Goal: Transaction & Acquisition: Purchase product/service

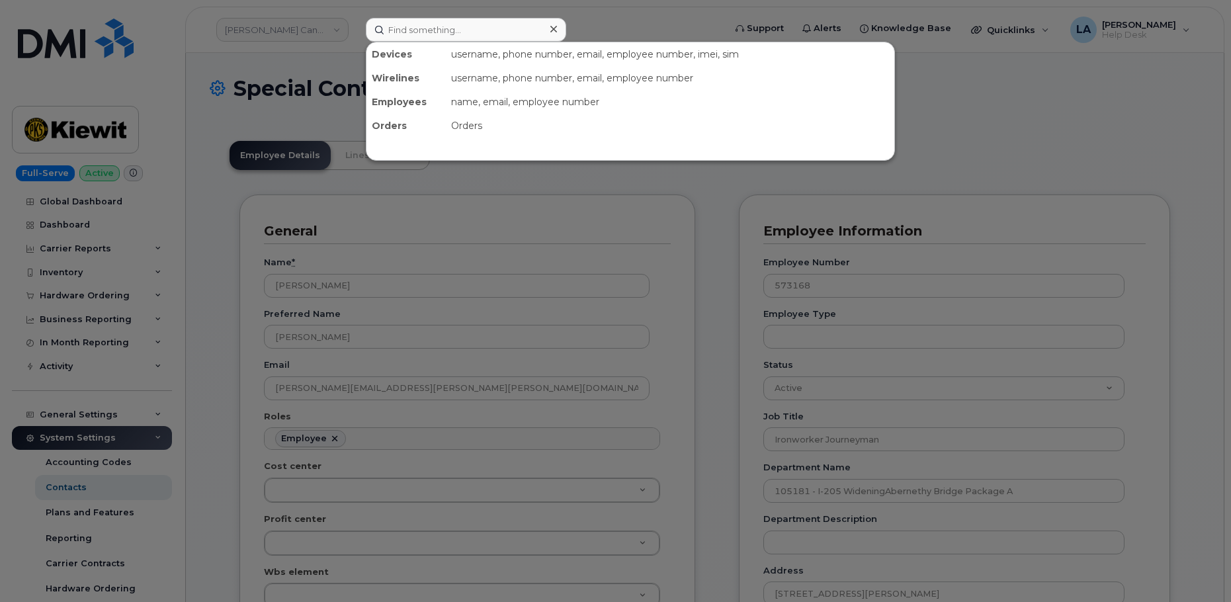
click at [458, 25] on input at bounding box center [466, 30] width 200 height 24
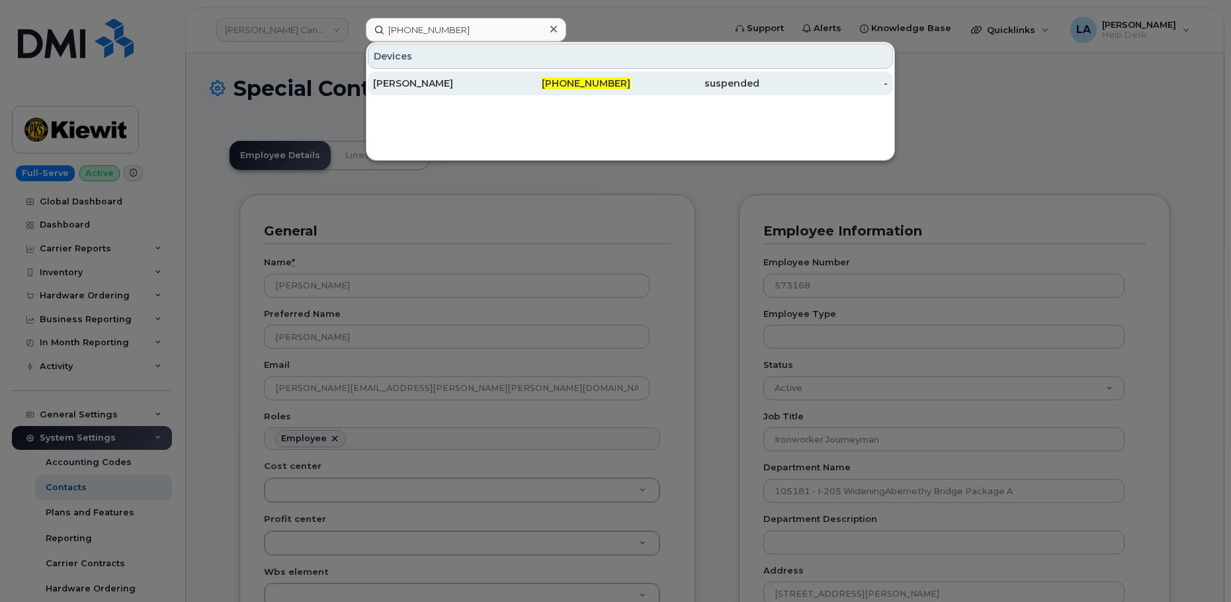
type input "202-329-0574"
click at [532, 80] on div "202-329-0574" at bounding box center [566, 83] width 129 height 13
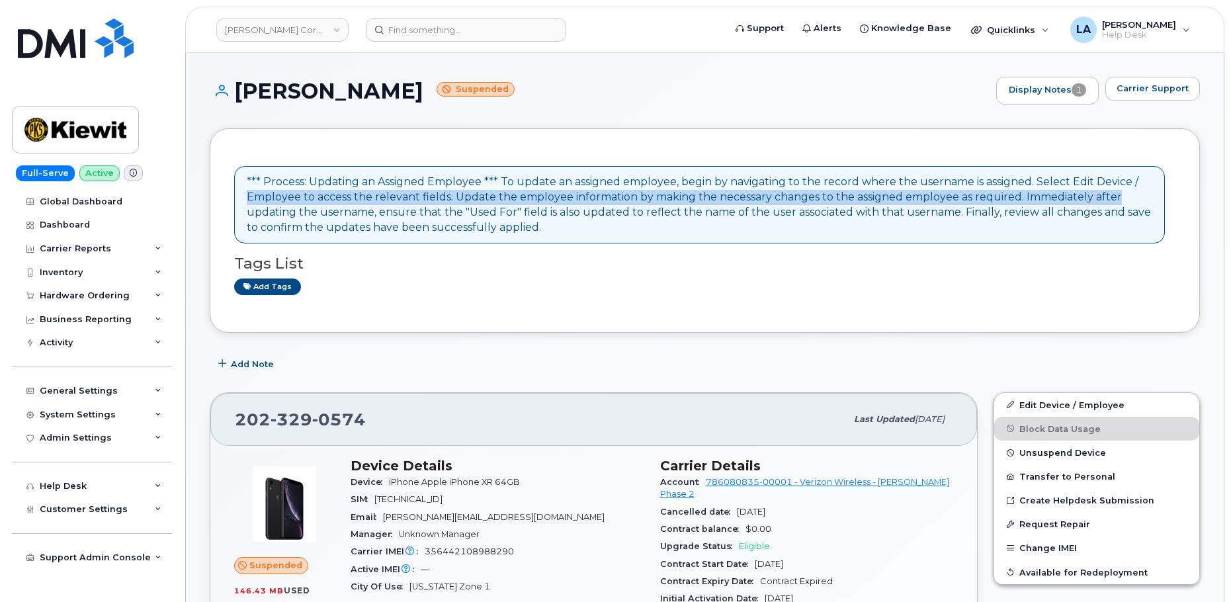
drag, startPoint x: 1230, startPoint y: 157, endPoint x: 1228, endPoint y: 202, distance: 45.1
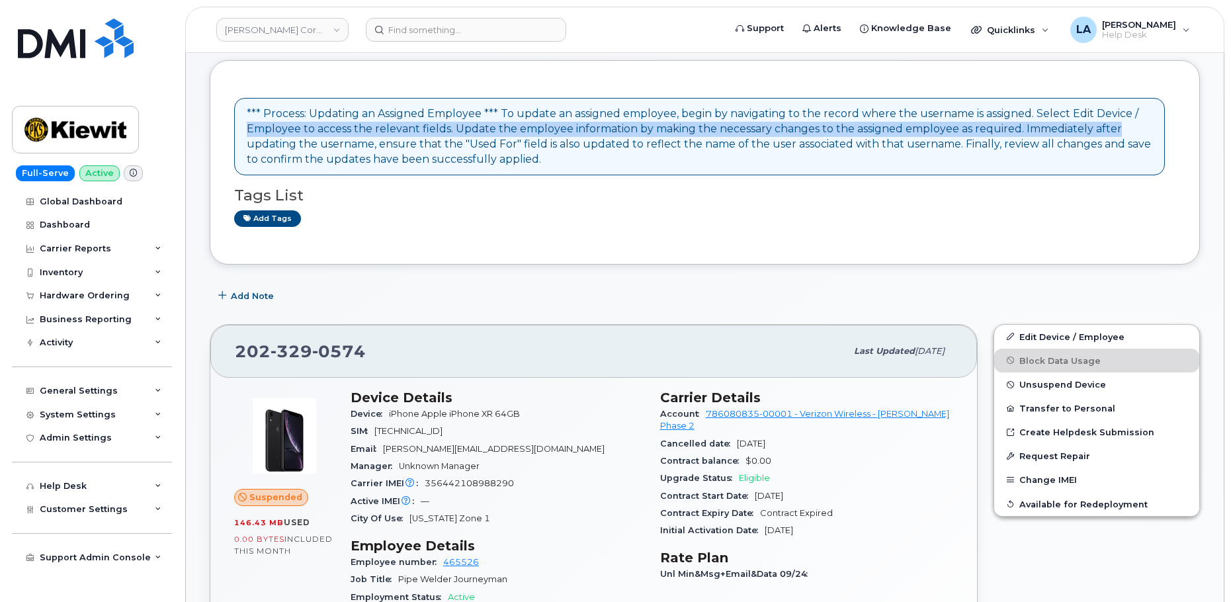
scroll to position [211, 0]
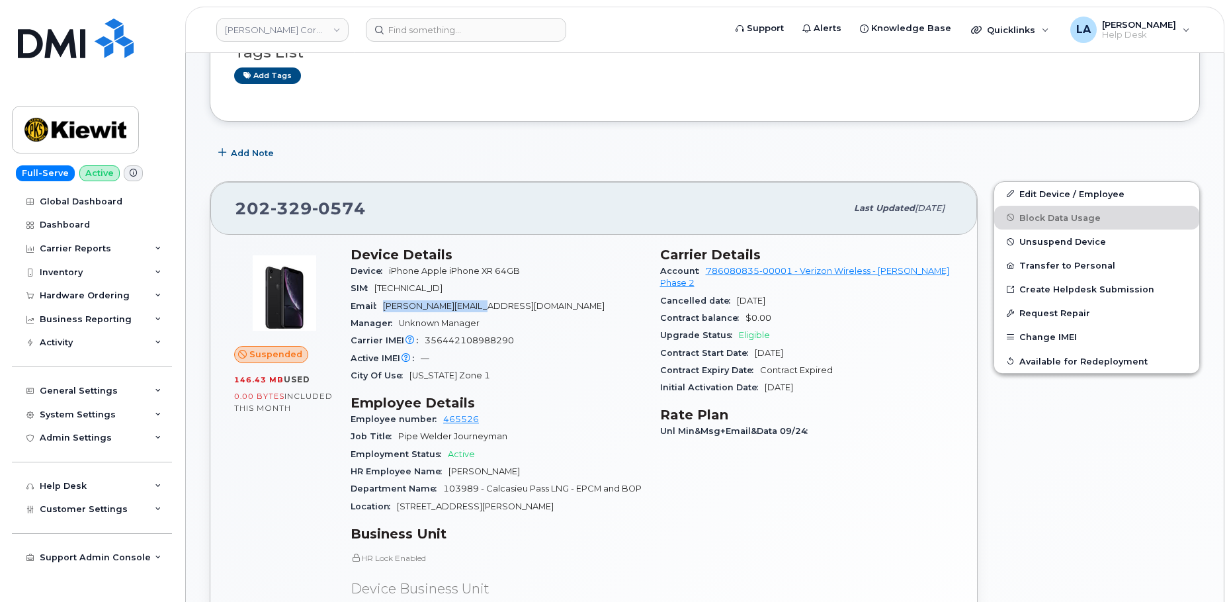
drag, startPoint x: 517, startPoint y: 306, endPoint x: 477, endPoint y: 294, distance: 41.4
click at [383, 308] on div "Email LUIS.SOTO1@TICUS.COM" at bounding box center [498, 306] width 294 height 17
copy span "LUIS.SOTO1@TICUS.COM"
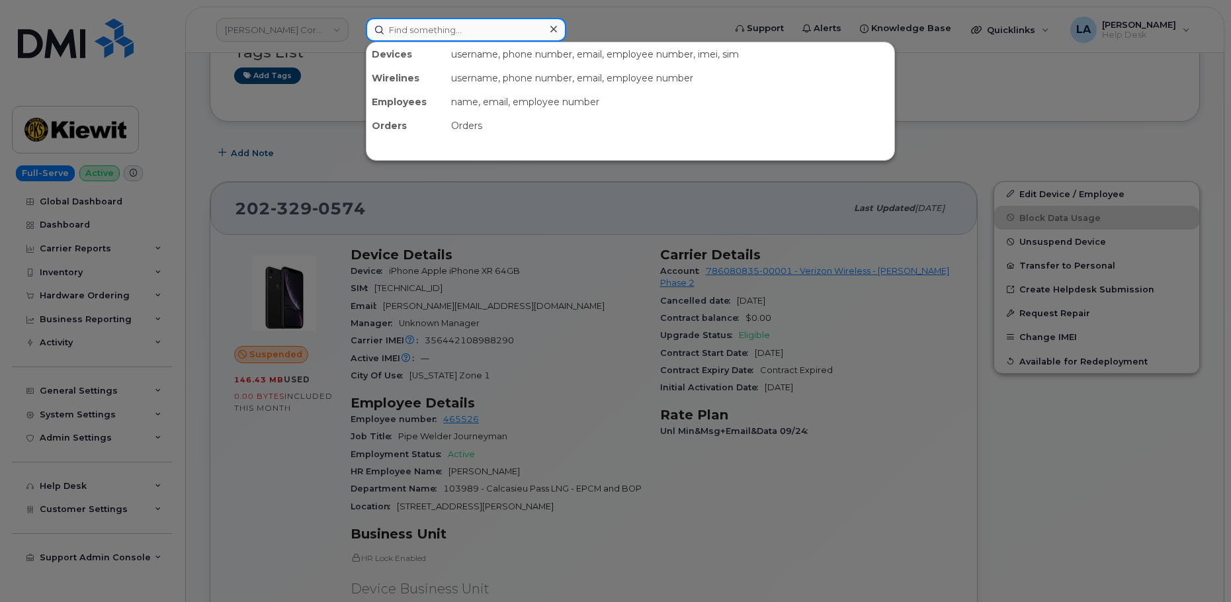
click at [501, 25] on input at bounding box center [466, 30] width 200 height 24
paste input "541-690-7331"
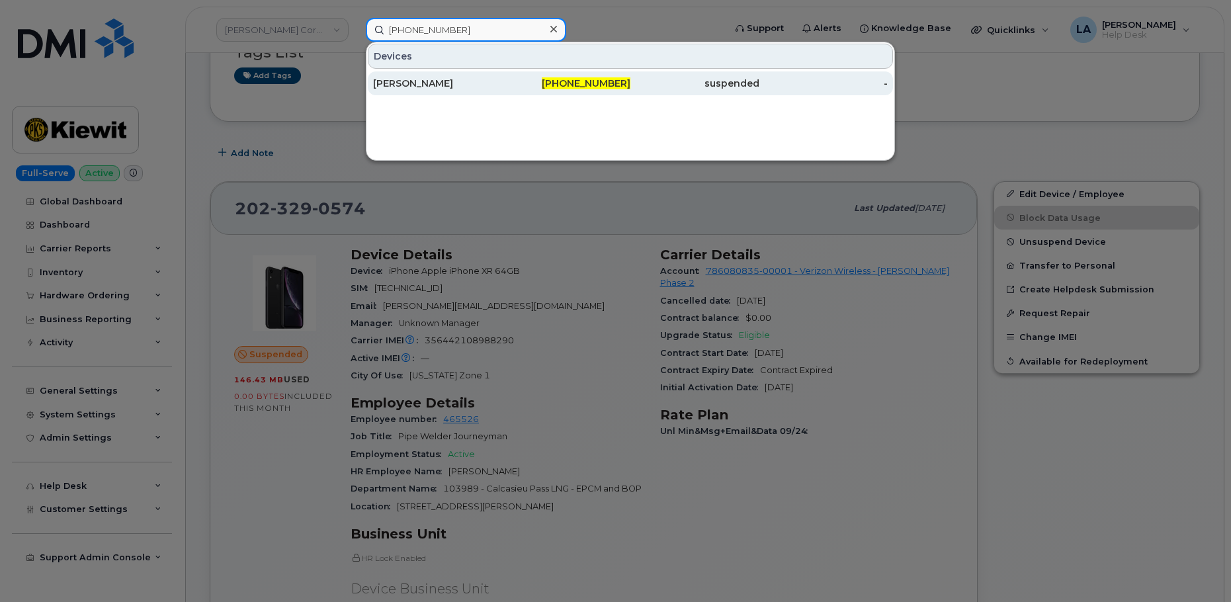
type input "541-690-7331"
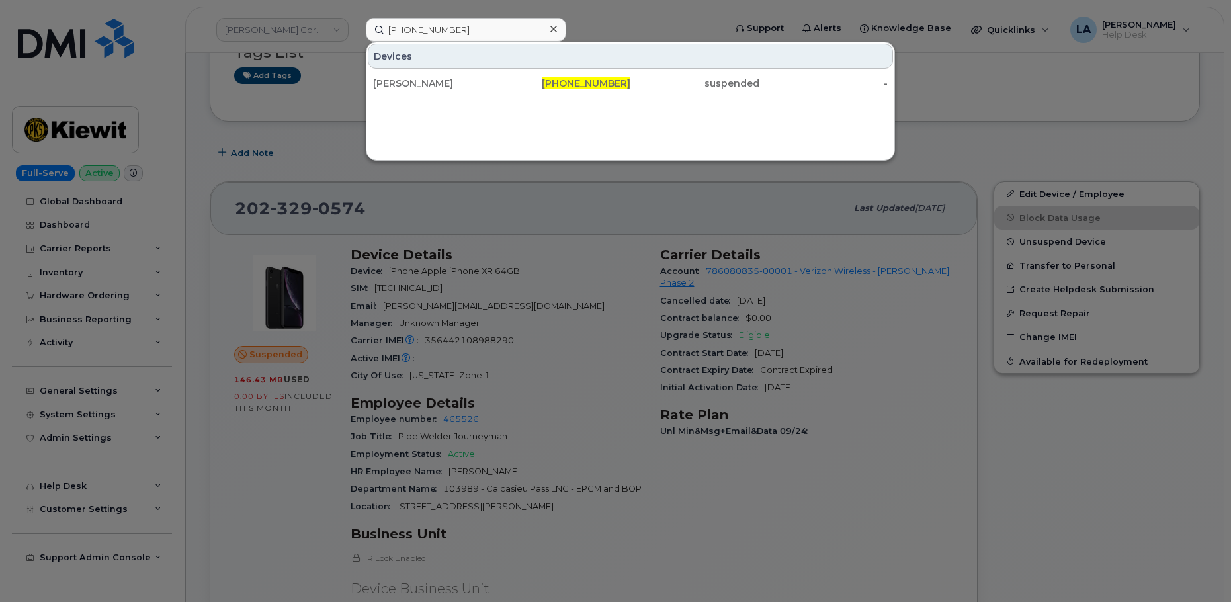
drag, startPoint x: 437, startPoint y: 79, endPoint x: 530, endPoint y: 97, distance: 94.3
click at [437, 79] on div "FRESHTA ZAHRA" at bounding box center [437, 83] width 129 height 13
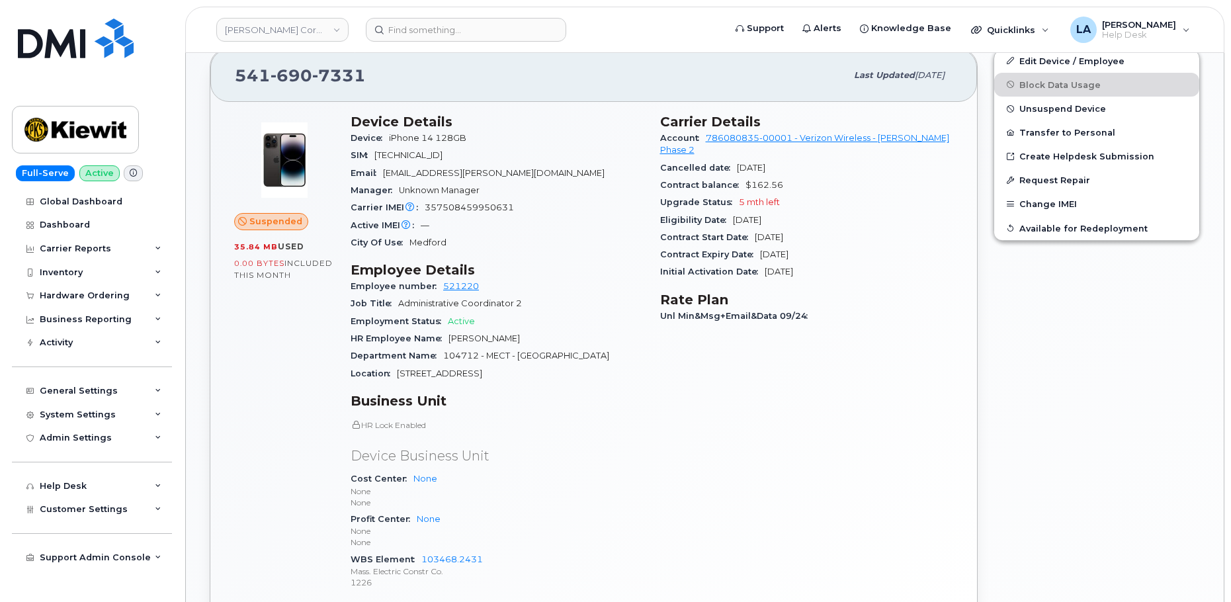
scroll to position [454, 0]
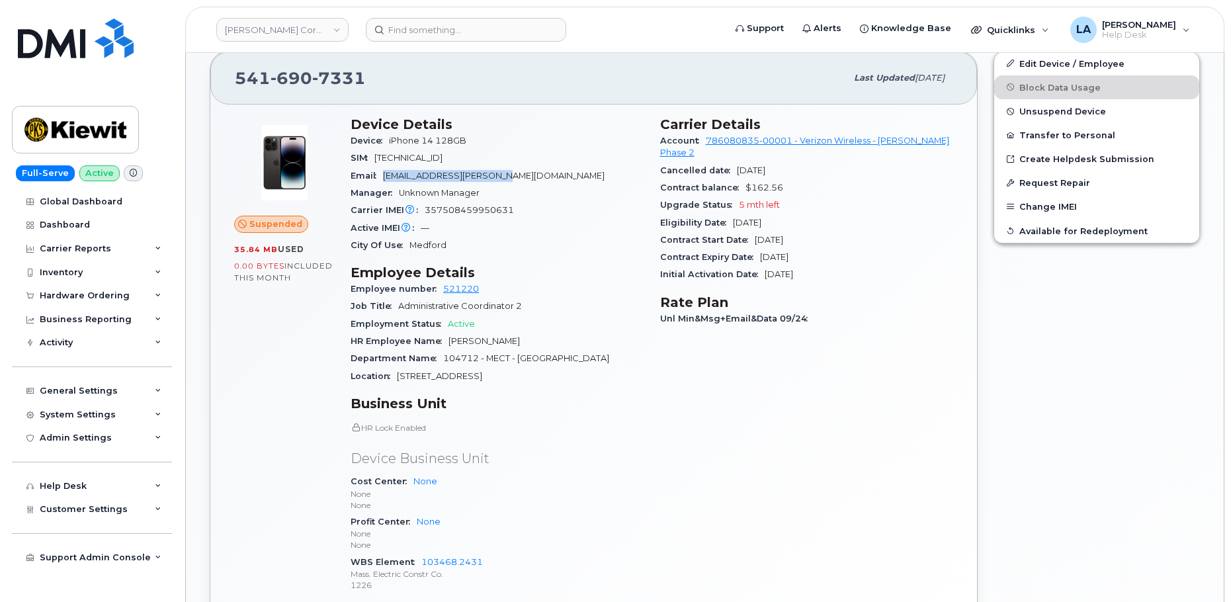
drag, startPoint x: 500, startPoint y: 174, endPoint x: 378, endPoint y: 174, distance: 121.7
click at [378, 174] on div "Email FRESHTA.ZAHRA@KIEWIT.COM" at bounding box center [498, 175] width 294 height 17
copy span "FRESHTA.ZAHRA@KIEWIT.COM"
drag, startPoint x: 494, startPoint y: 554, endPoint x: 442, endPoint y: 558, distance: 51.7
click at [417, 562] on div "WBS Element 103468.2431 Mass. Electric Constr Co. 1226" at bounding box center [498, 574] width 294 height 40
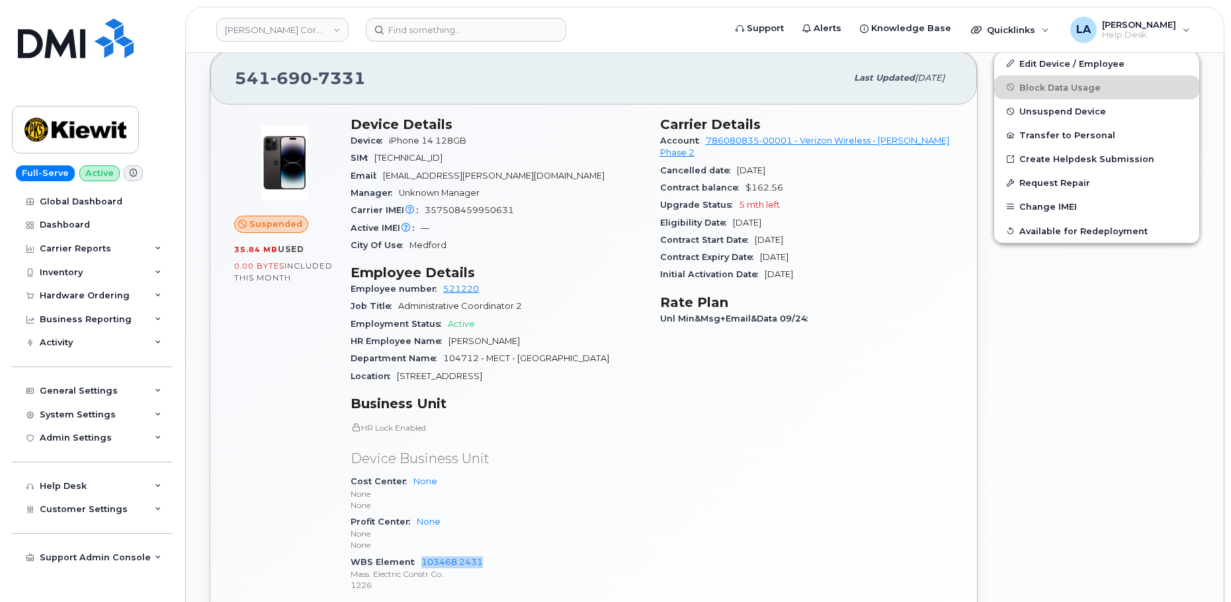
copy link "103468.2431"
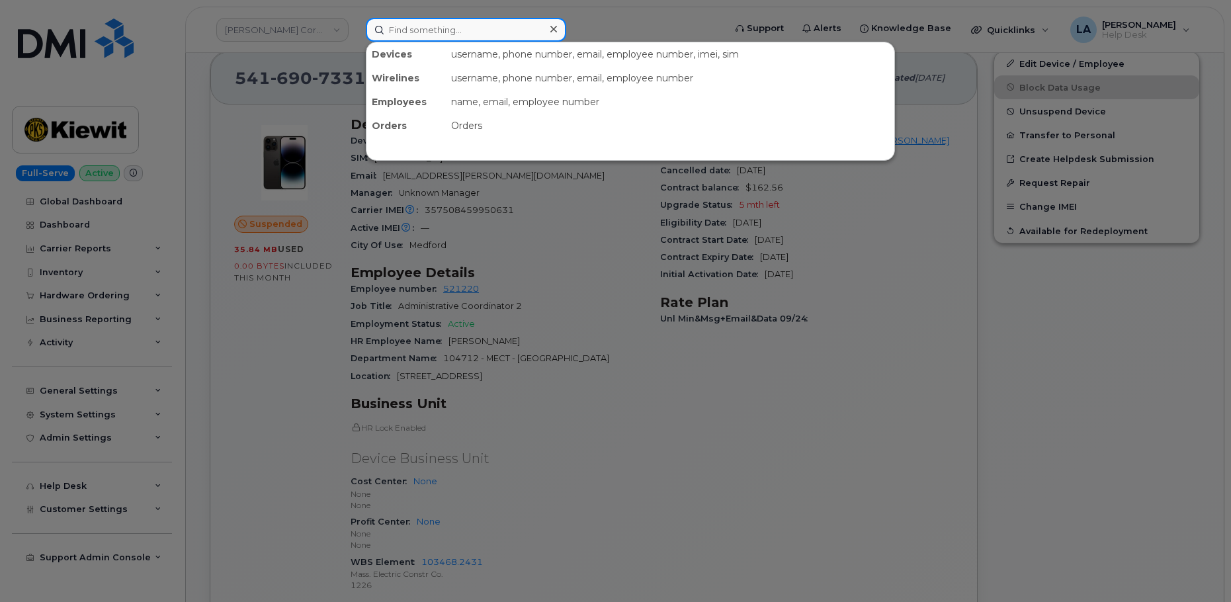
click at [432, 38] on input at bounding box center [466, 30] width 200 height 24
paste input "[PHONE_NUMBER]"
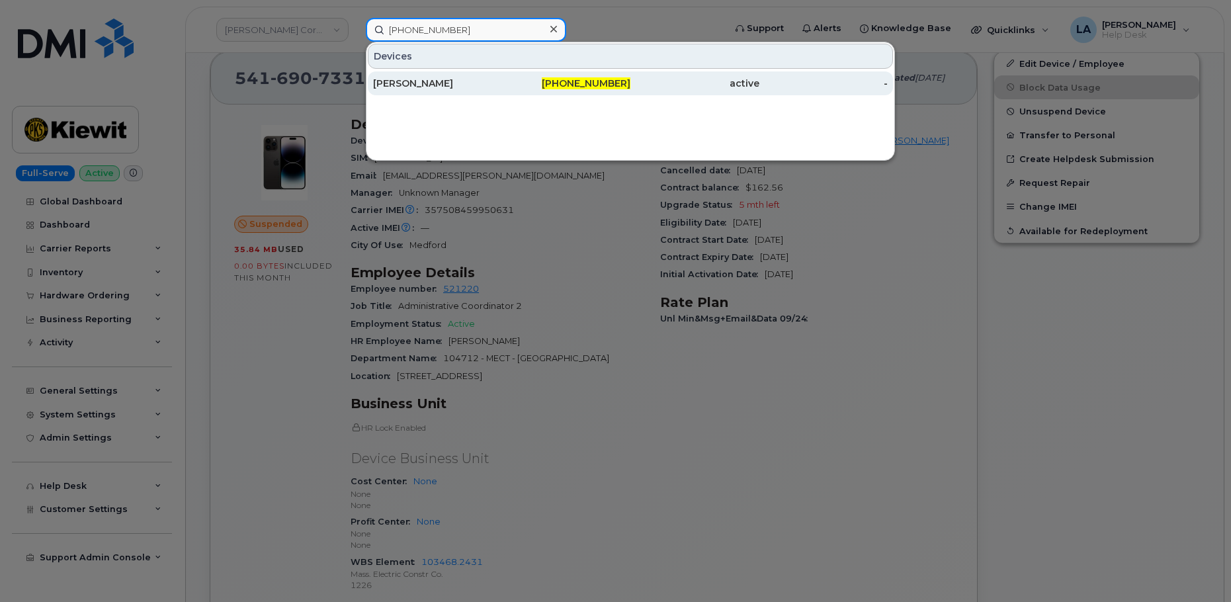
type input "[PHONE_NUMBER]"
click at [478, 82] on div "[PERSON_NAME]" at bounding box center [437, 83] width 129 height 13
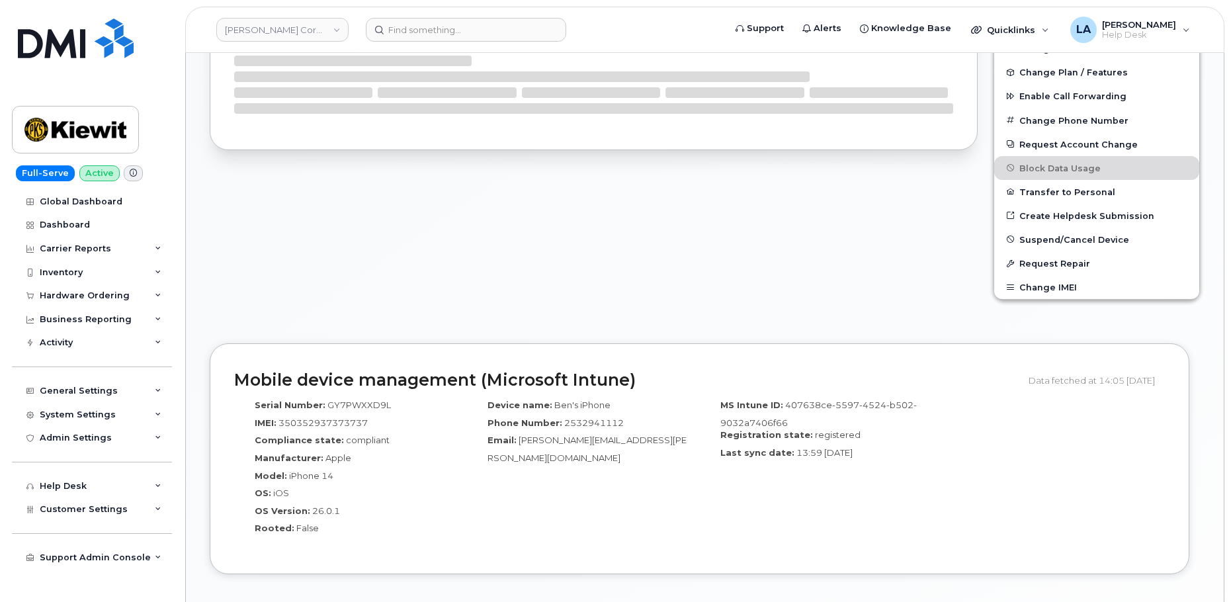
scroll to position [545, 0]
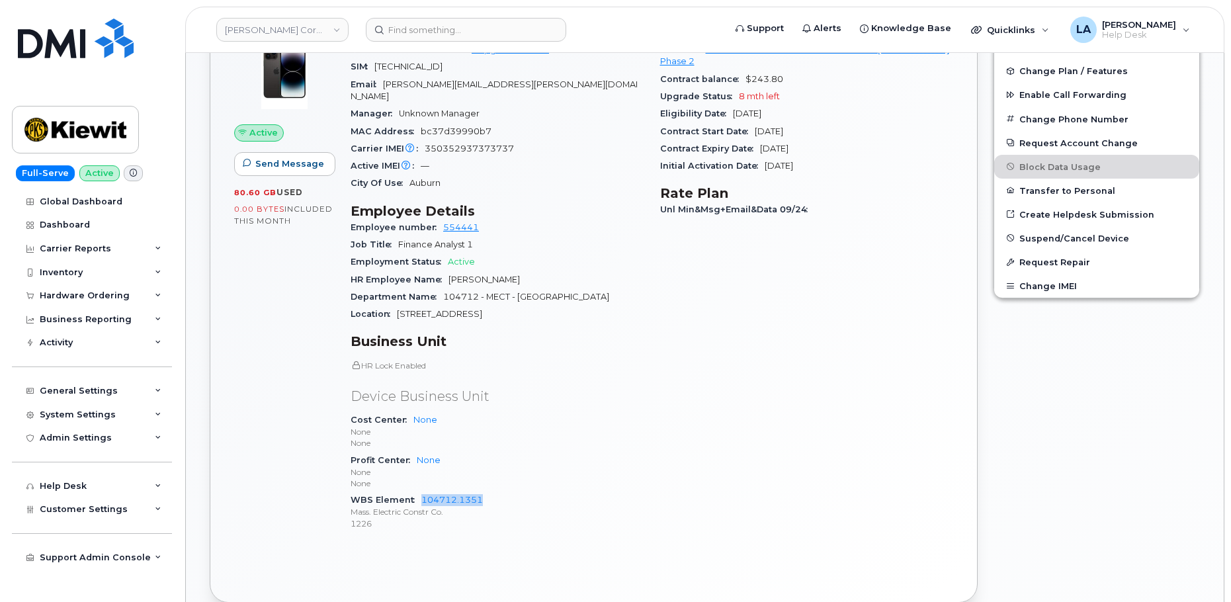
drag, startPoint x: 505, startPoint y: 492, endPoint x: 446, endPoint y: 496, distance: 58.3
click at [423, 491] on div "WBS Element 104712.1351 Mass. Electric Constr Co. 1226" at bounding box center [498, 511] width 294 height 40
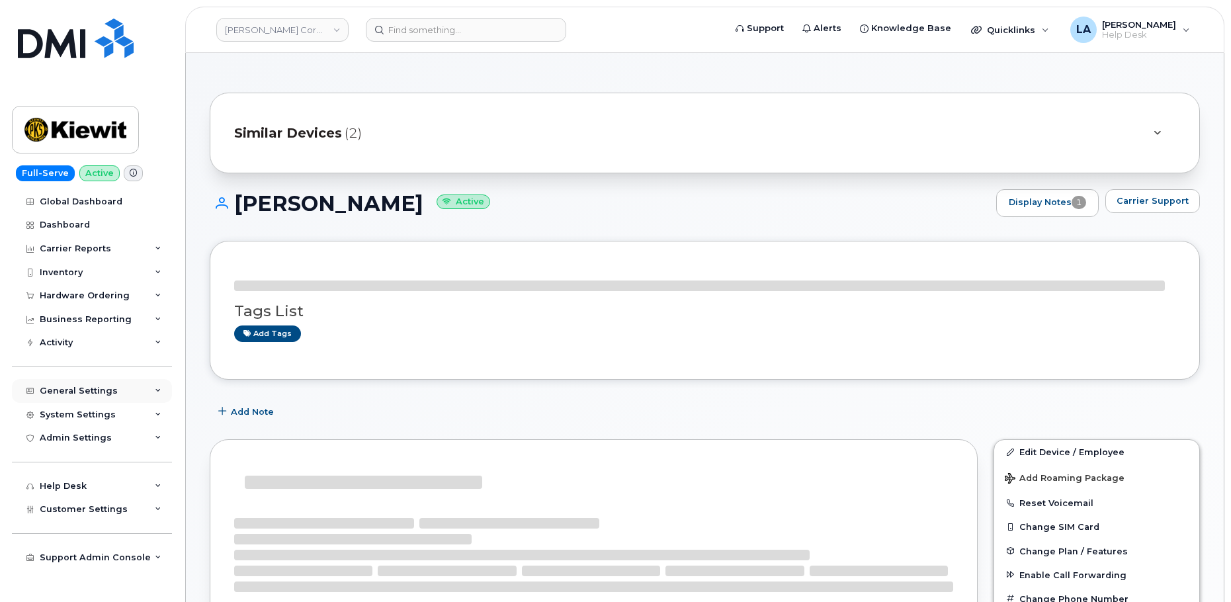
click at [114, 385] on div "General Settings" at bounding box center [92, 391] width 160 height 24
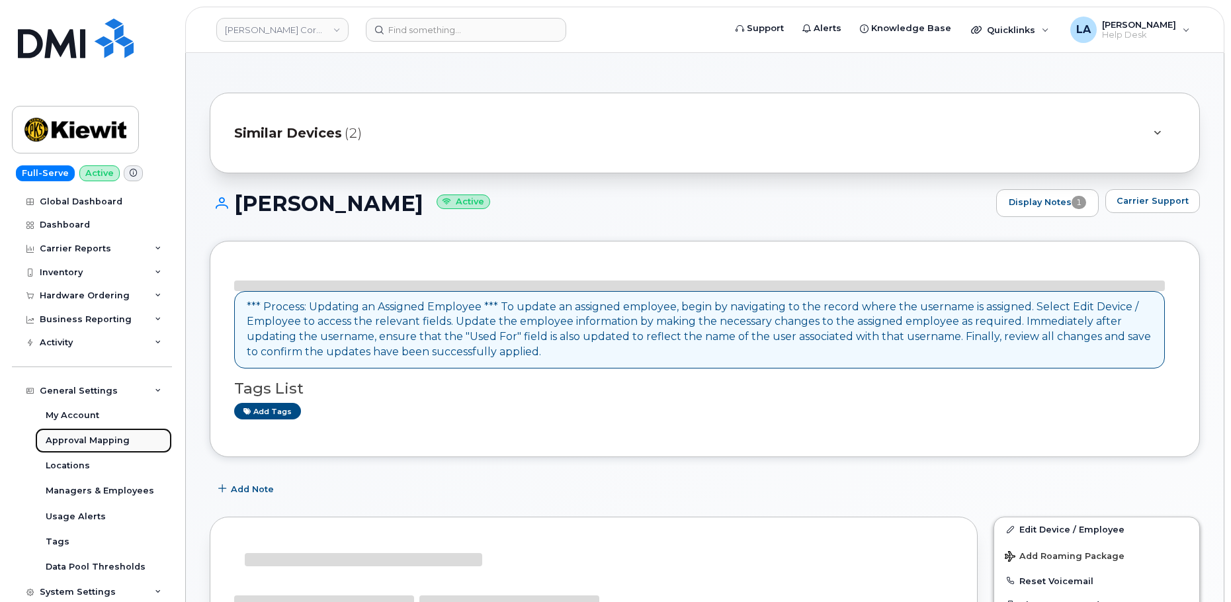
click at [89, 435] on div "Approval Mapping" at bounding box center [88, 441] width 84 height 12
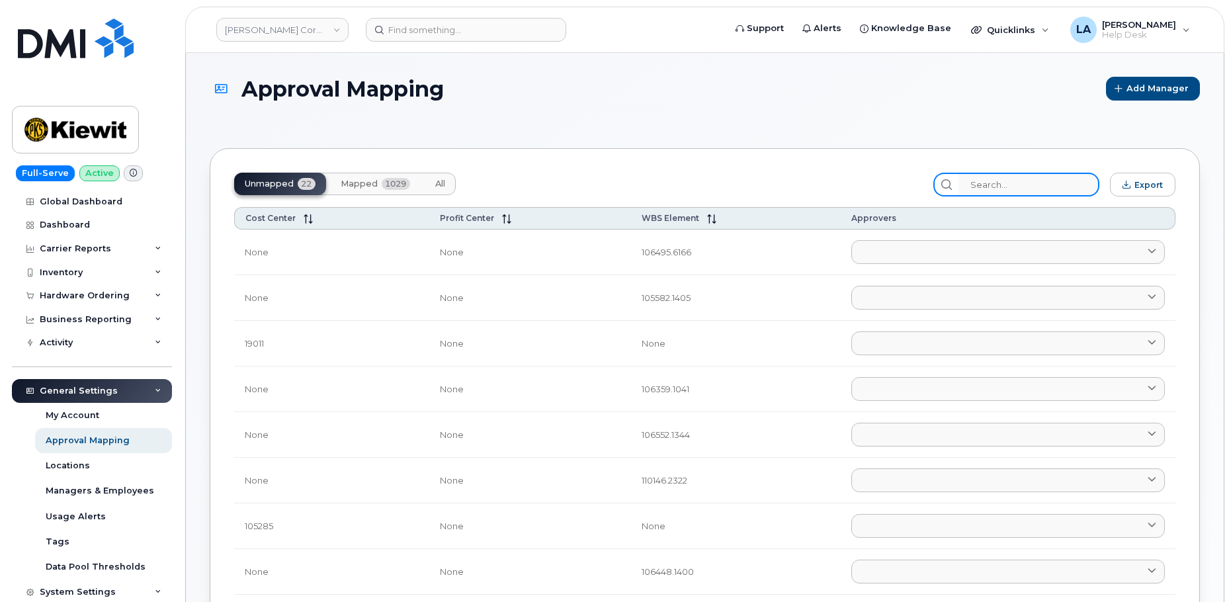
click at [1030, 185] on input "search" at bounding box center [1028, 185] width 141 height 24
paste input "104712.1351"
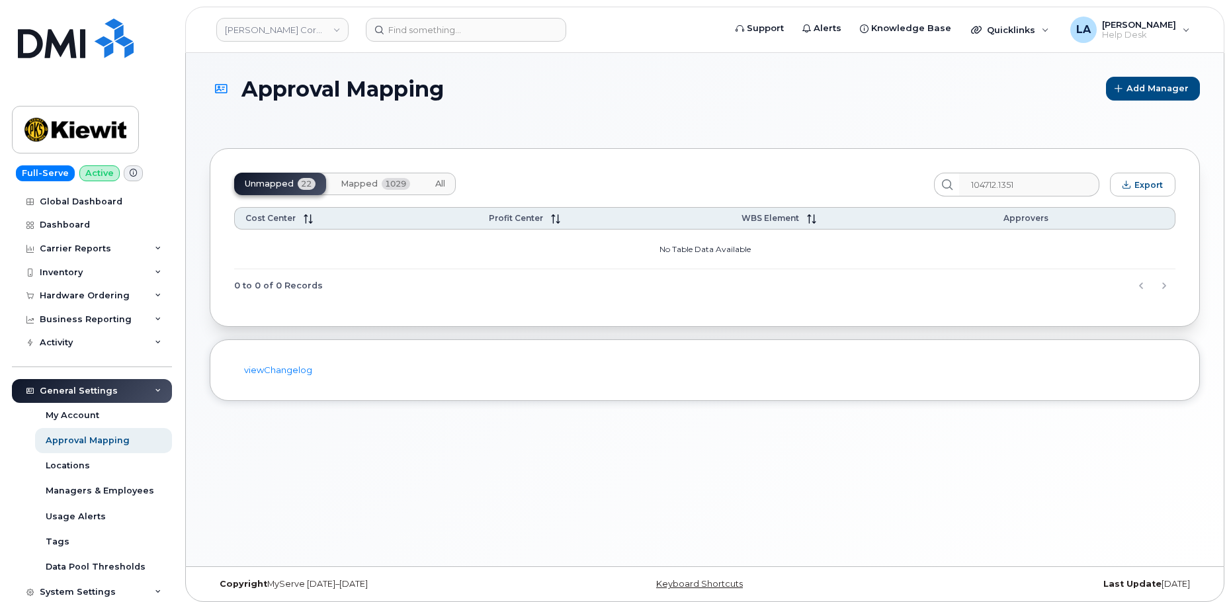
click at [369, 183] on span "Mapped" at bounding box center [359, 184] width 37 height 11
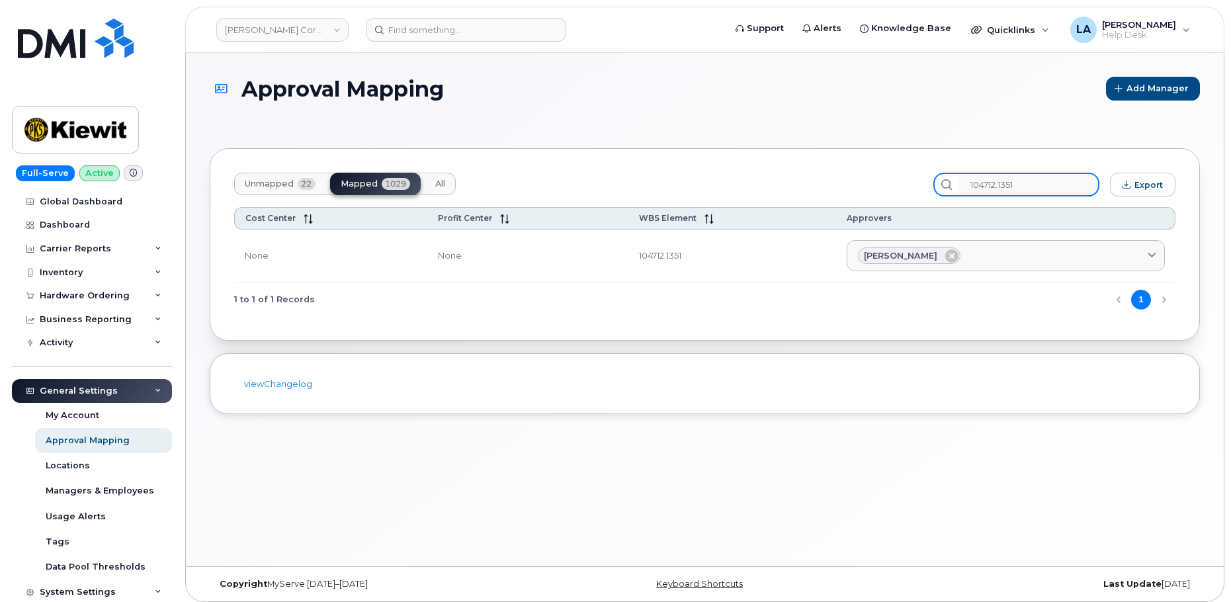
drag, startPoint x: 1046, startPoint y: 184, endPoint x: 930, endPoint y: 188, distance: 116.5
click at [931, 188] on div "Unmapped 22 Mapped 1029 All 104712.1351 Export" at bounding box center [704, 185] width 941 height 24
paste input "3468.243"
drag, startPoint x: 1047, startPoint y: 183, endPoint x: 937, endPoint y: 183, distance: 110.5
click at [937, 183] on div "Unmapped 22 Mapped 1029 All 103468.2431 Export" at bounding box center [704, 185] width 941 height 24
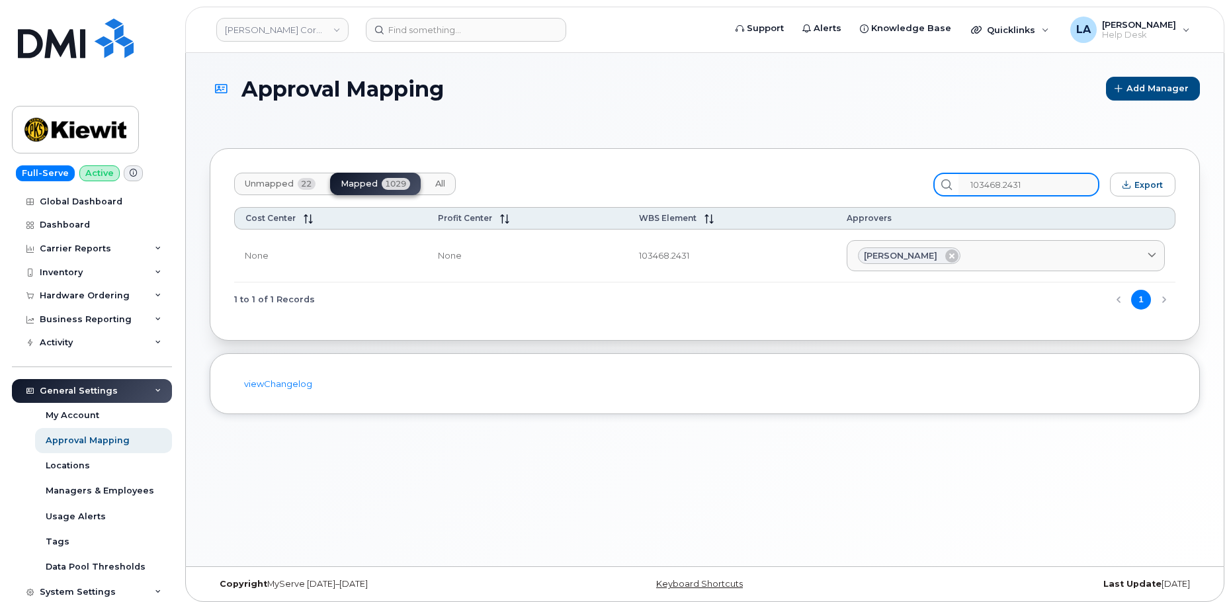
paste input "search"
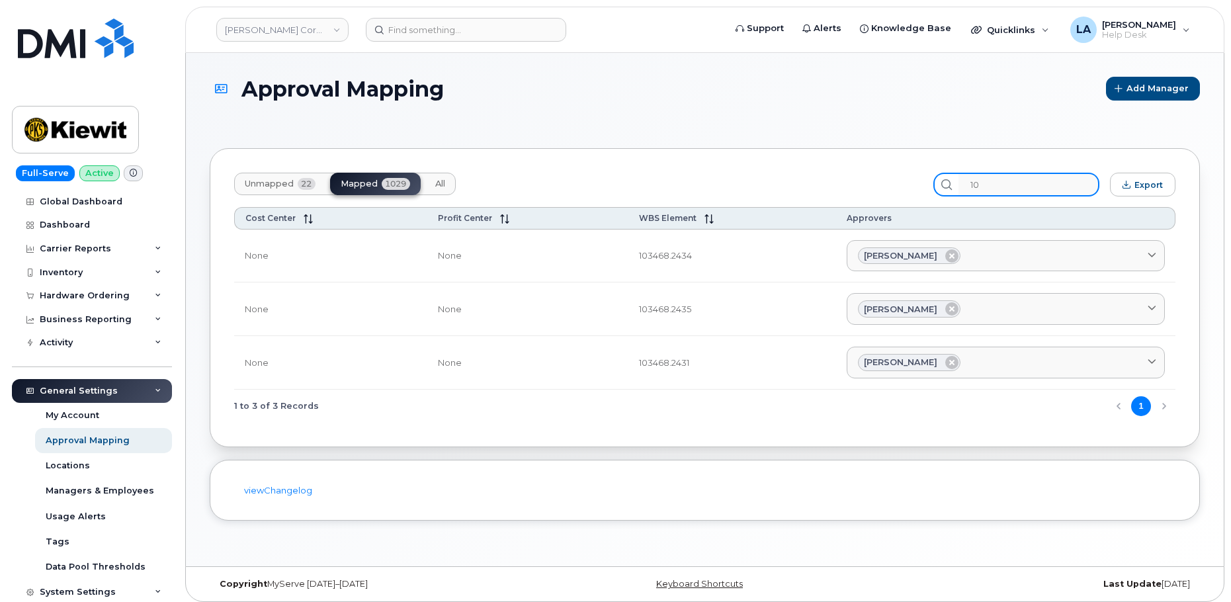
type input "1"
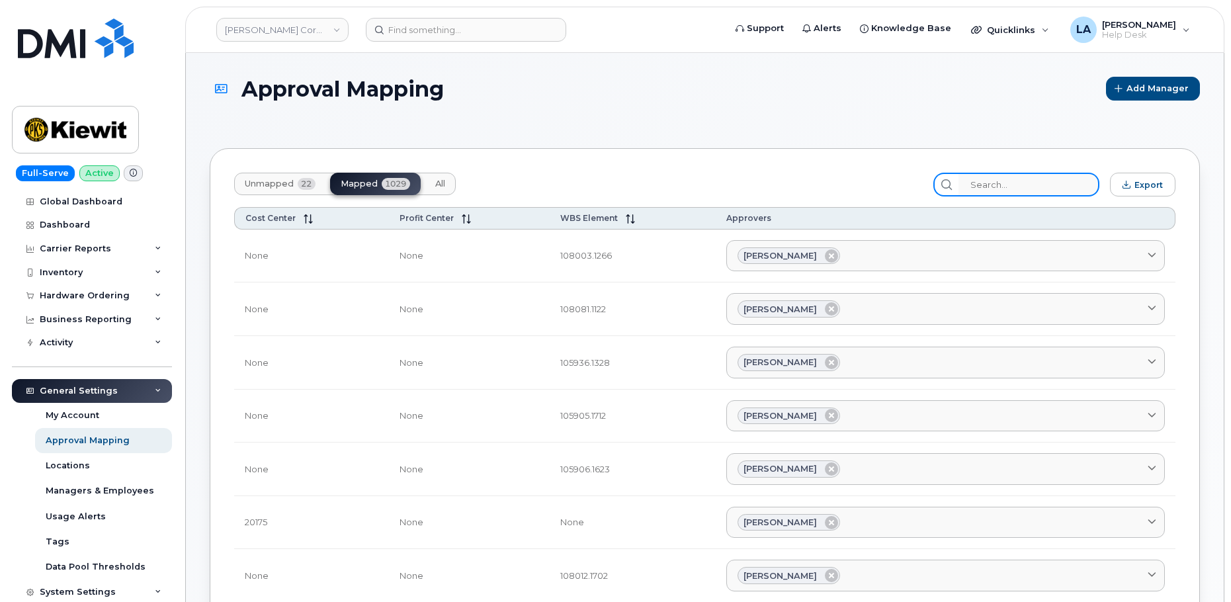
type input "v"
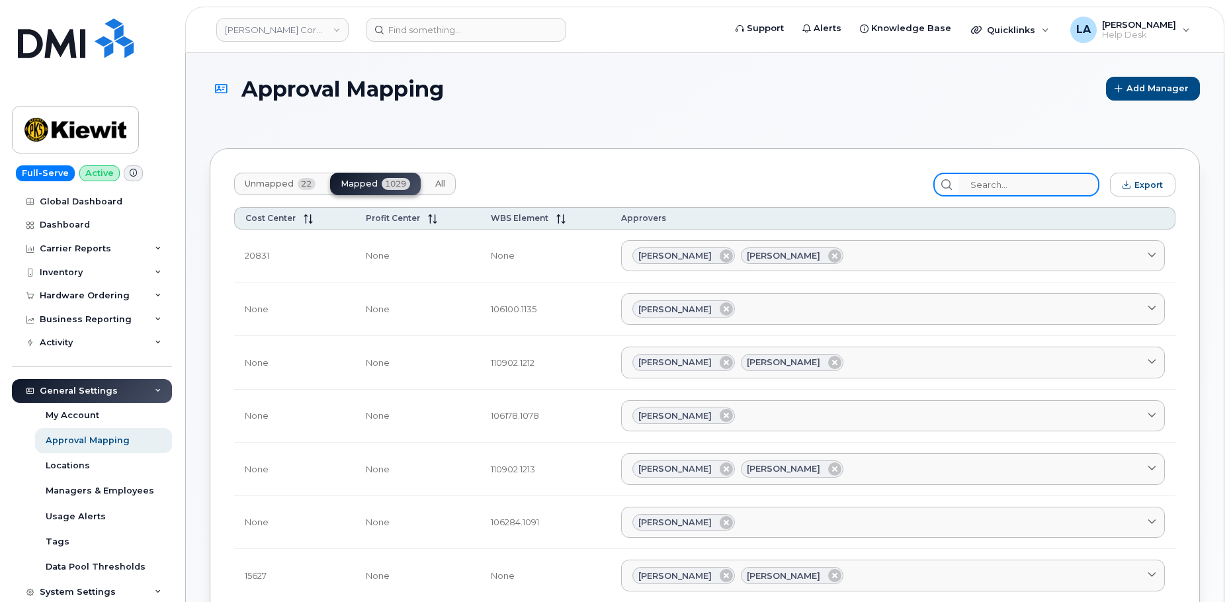
type input "="
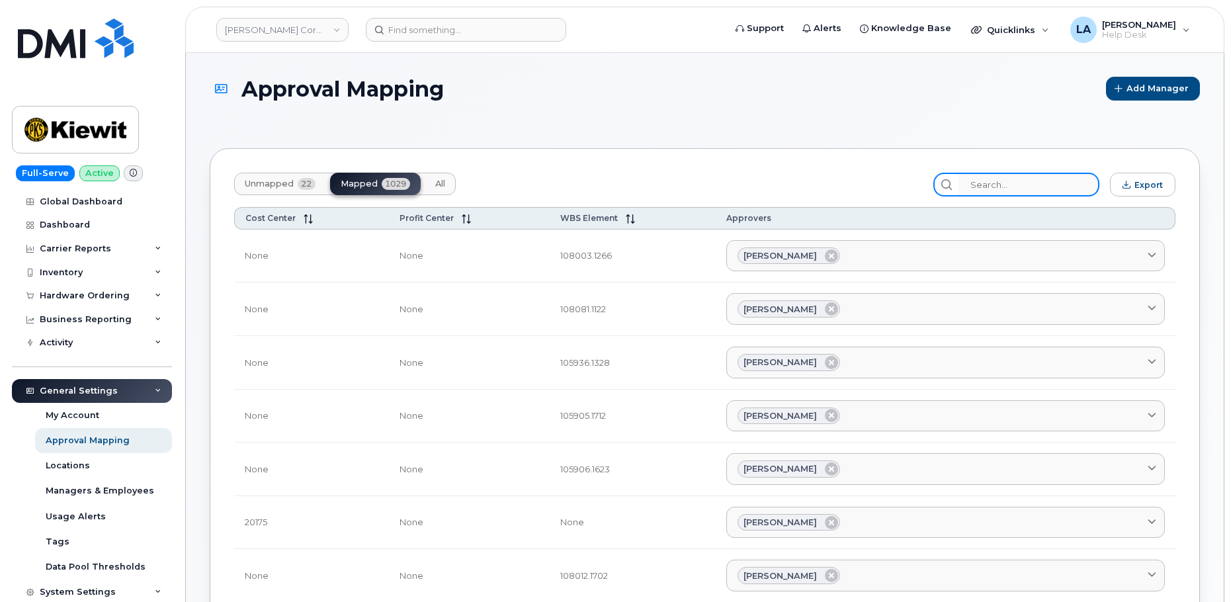
click at [1010, 186] on input "search" at bounding box center [1028, 185] width 141 height 24
paste input "104712.1351"
type input "104712.1351"
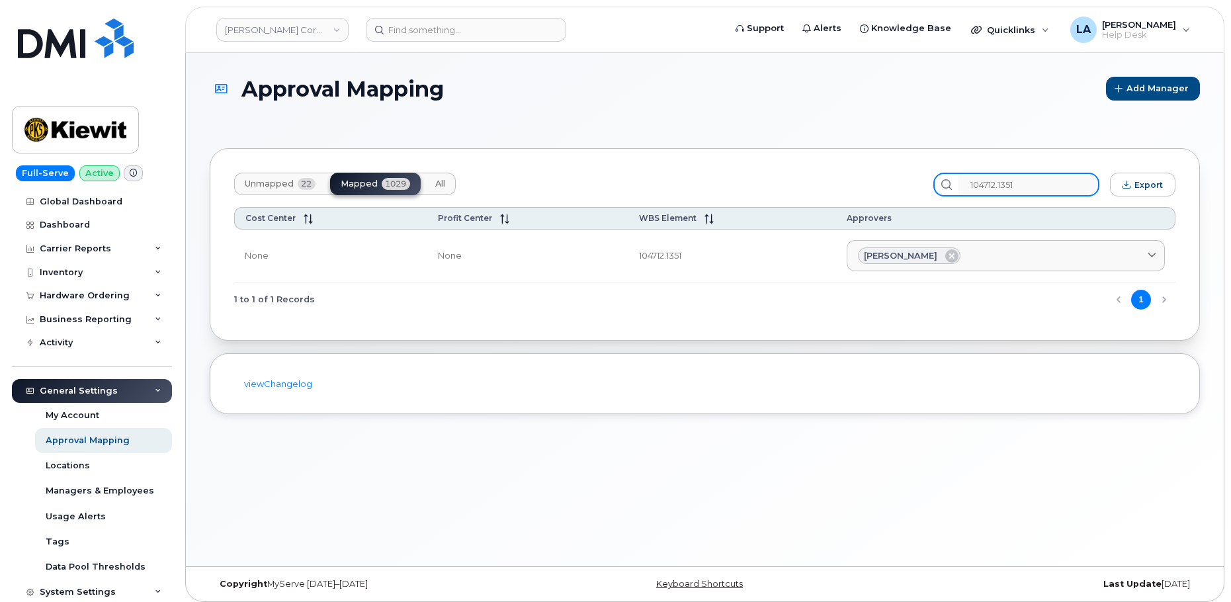
drag, startPoint x: 1042, startPoint y: 185, endPoint x: 909, endPoint y: 185, distance: 132.3
click at [909, 185] on div "Unmapped 22 Mapped 1029 All 104712.1351 Export" at bounding box center [704, 185] width 941 height 24
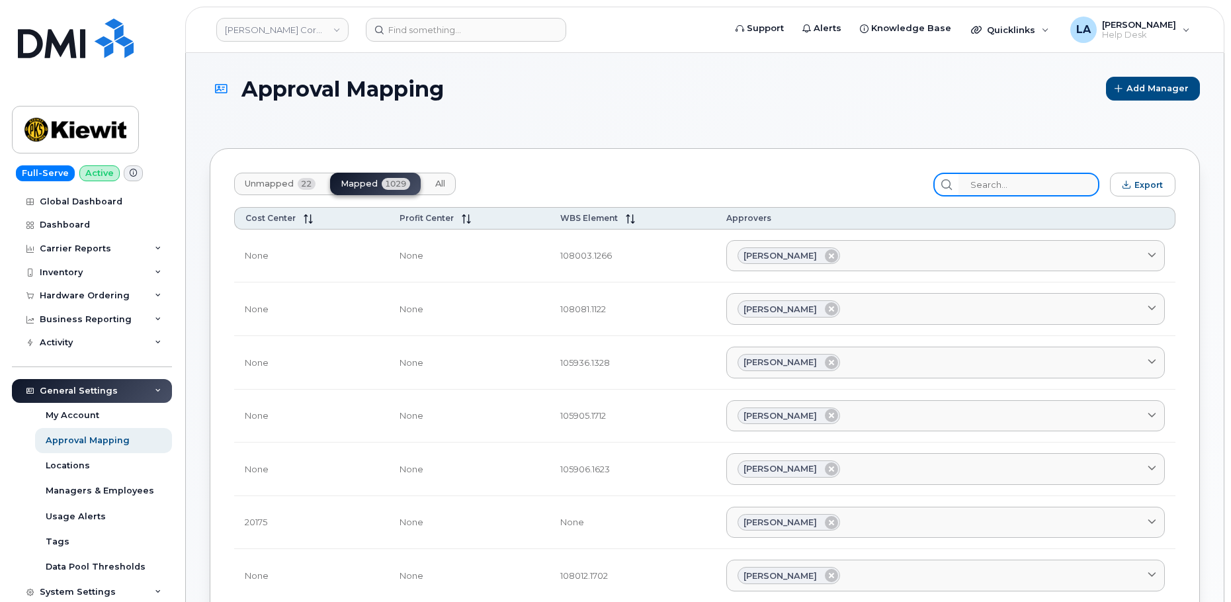
paste input "103468.2431"
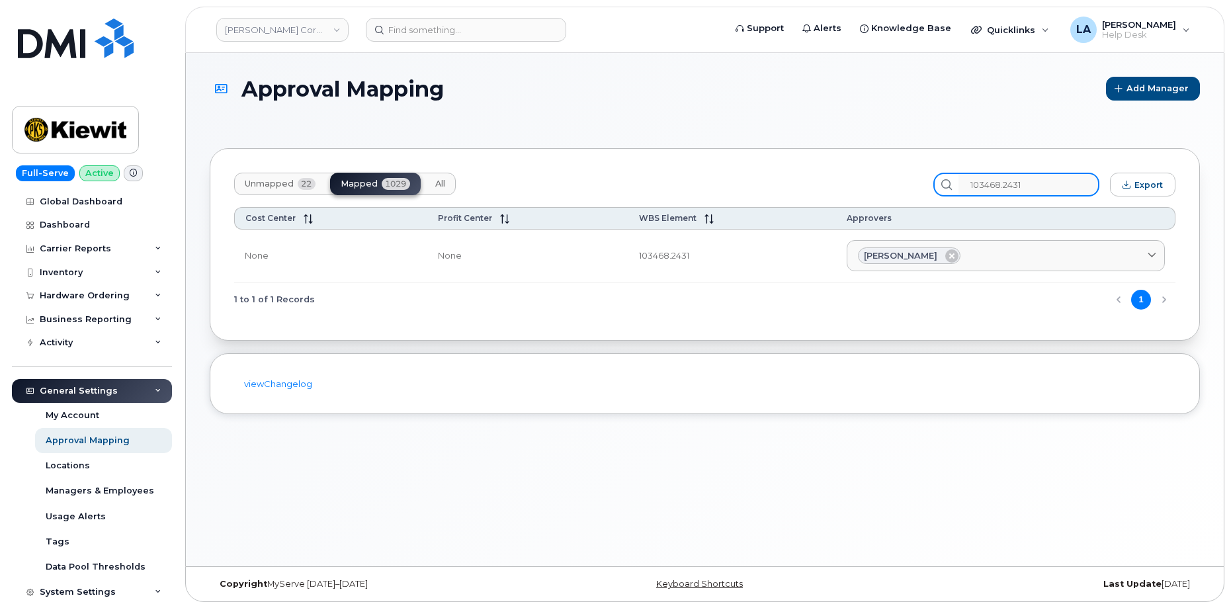
type input "103468.2431"
click at [805, 125] on section "Approval Mapping Add Manager Unmapped 22 Mapped 1029 All 103468.2431 Export Cos…" at bounding box center [705, 245] width 990 height 337
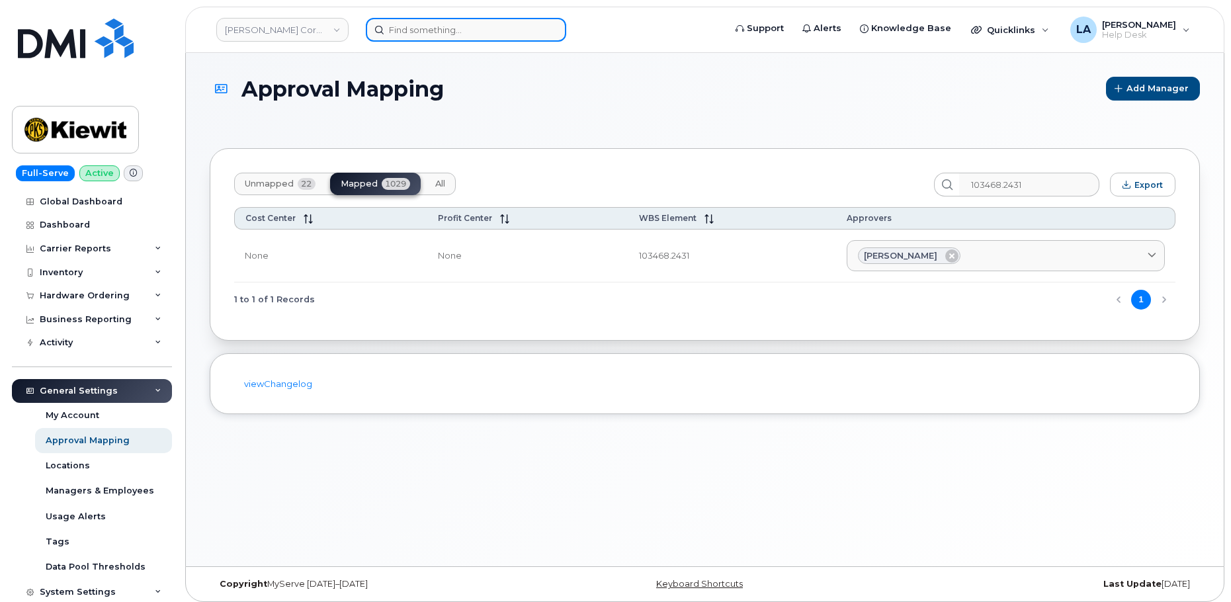
click at [448, 24] on input at bounding box center [466, 30] width 200 height 24
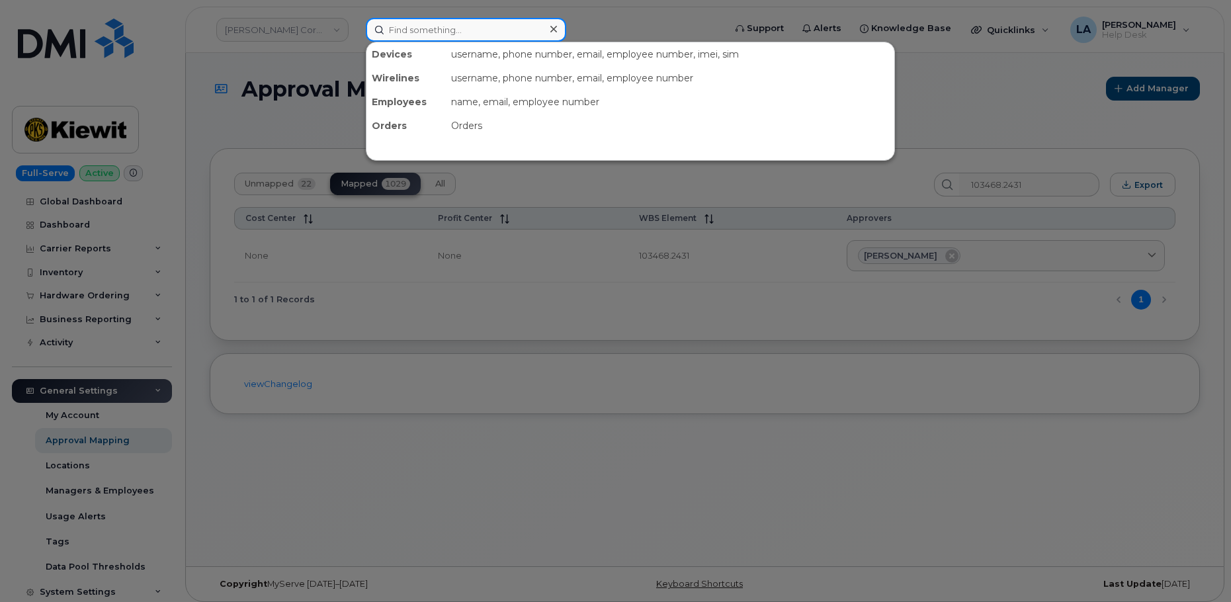
paste input "253-294-1112"
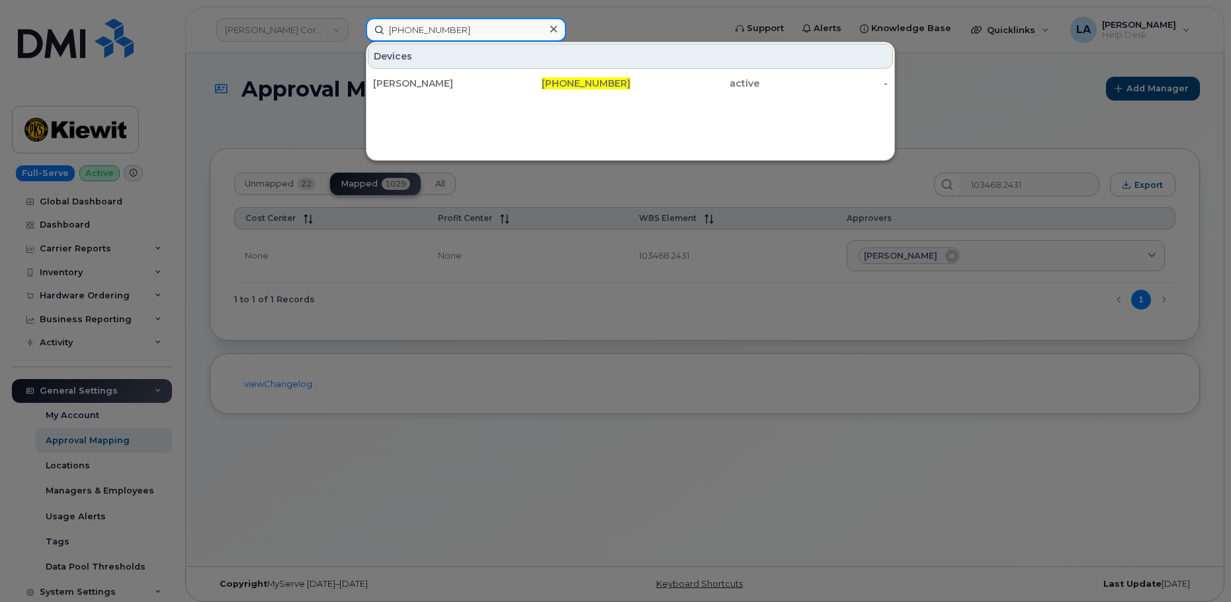
click at [482, 21] on input "253-294-1112" at bounding box center [466, 30] width 200 height 24
drag, startPoint x: 383, startPoint y: 28, endPoint x: 366, endPoint y: 28, distance: 17.2
click at [366, 28] on input "253-294-1112" at bounding box center [466, 30] width 200 height 24
paste input "541-690-7331"
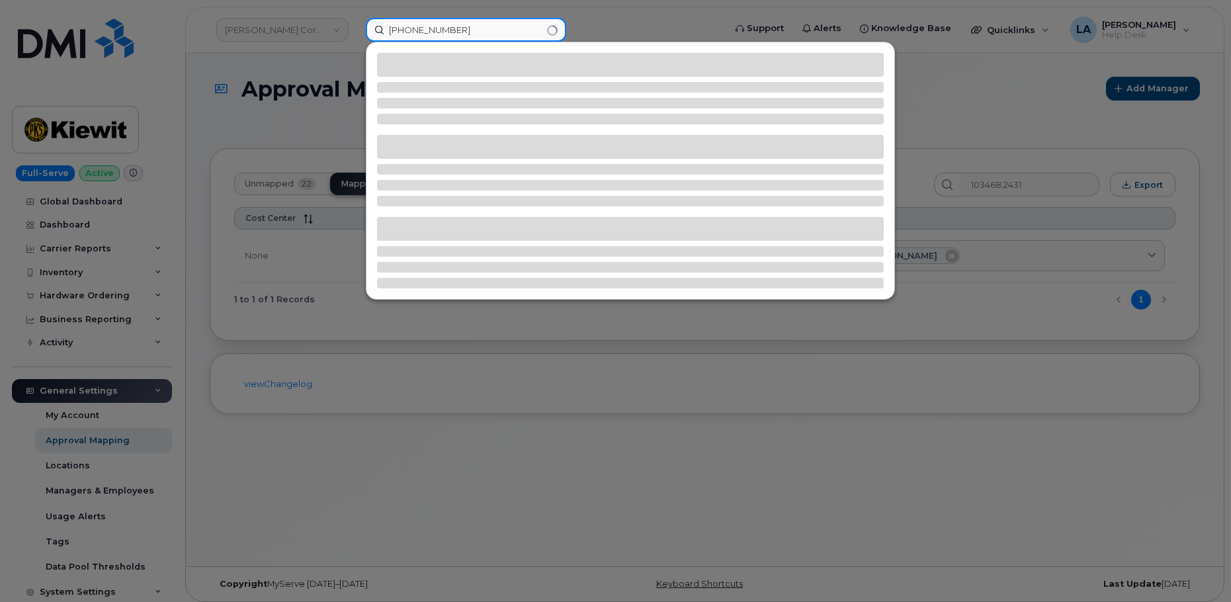
type input "541-690-7331"
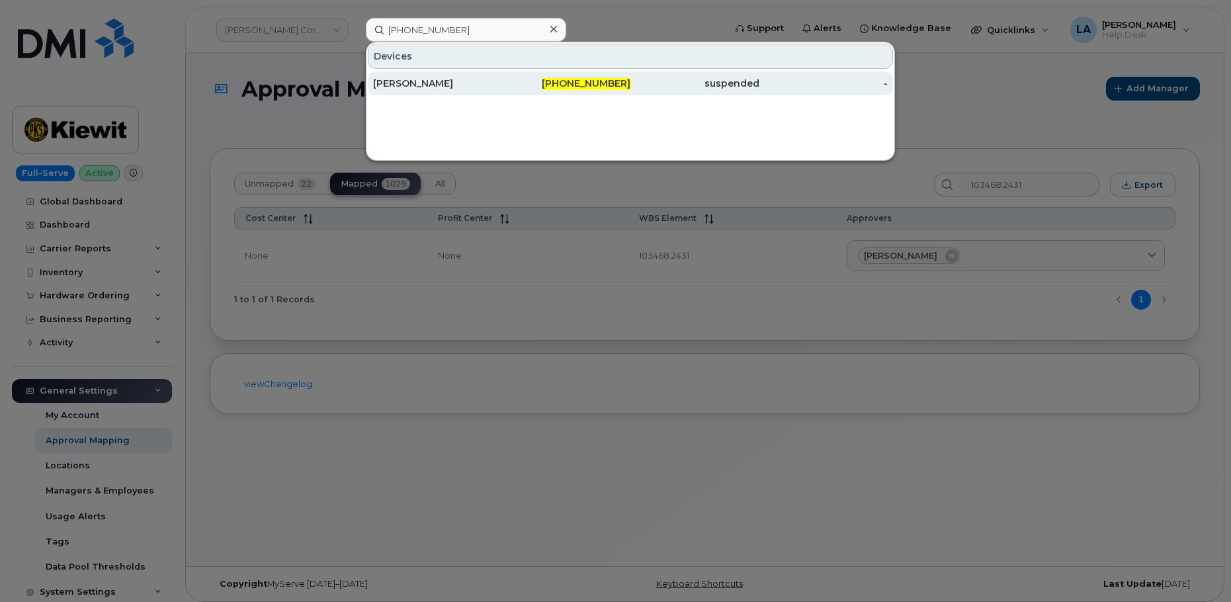
click at [639, 88] on div "suspended" at bounding box center [694, 83] width 129 height 13
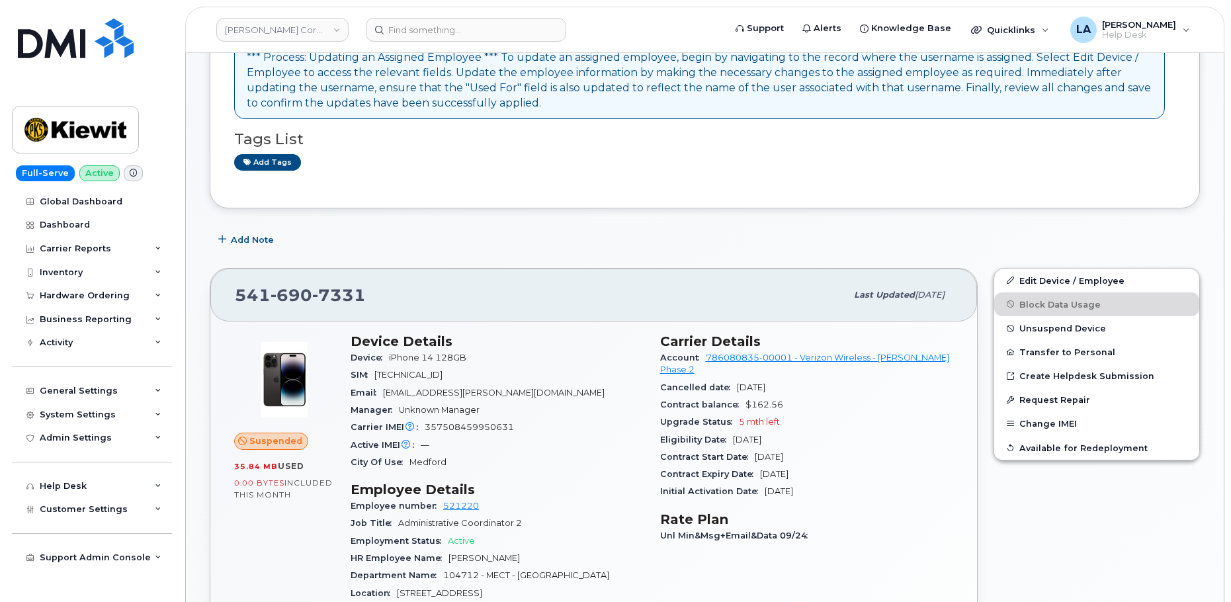
scroll to position [247, 0]
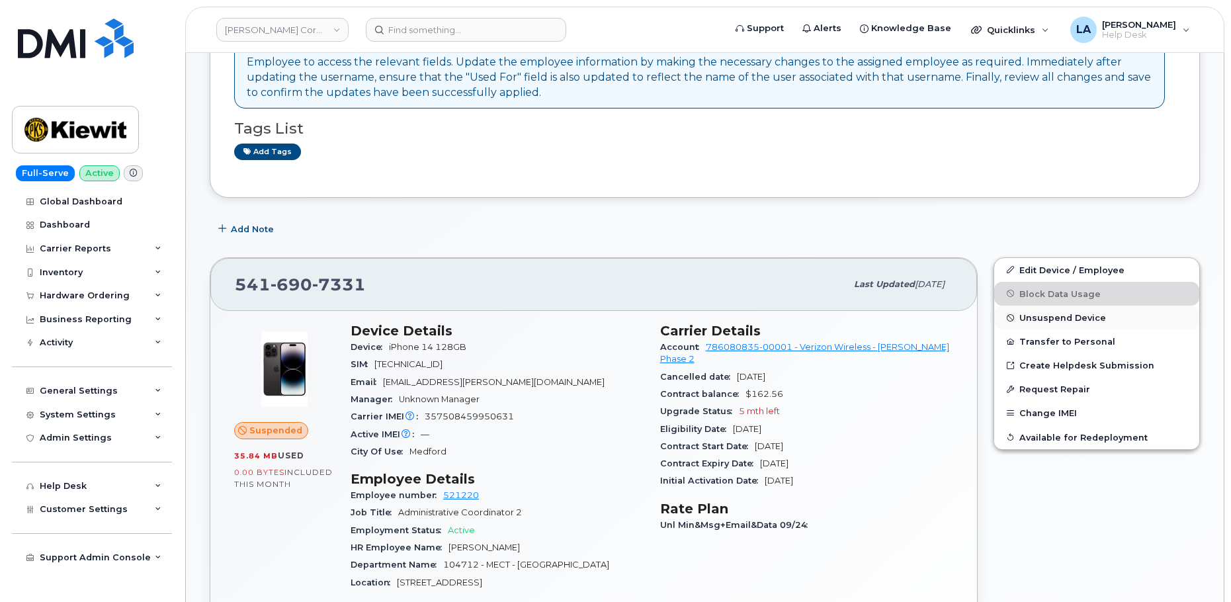
click at [1065, 319] on span "Unsuspend Device" at bounding box center [1062, 318] width 87 height 10
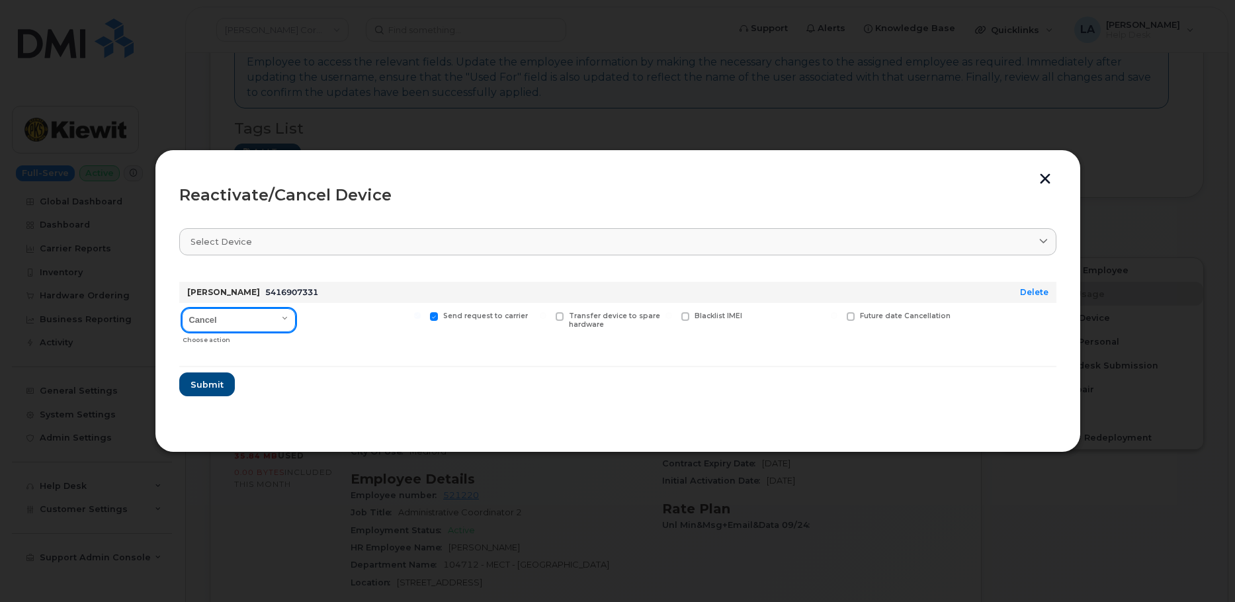
click at [276, 321] on select "Cancel Reactivate" at bounding box center [239, 320] width 114 height 24
select select "[object Object]"
click at [182, 308] on select "Cancel Reactivate" at bounding box center [239, 320] width 114 height 24
click at [433, 317] on span at bounding box center [434, 316] width 9 height 9
click at [421, 317] on input "Send request to carrier" at bounding box center [417, 315] width 7 height 7
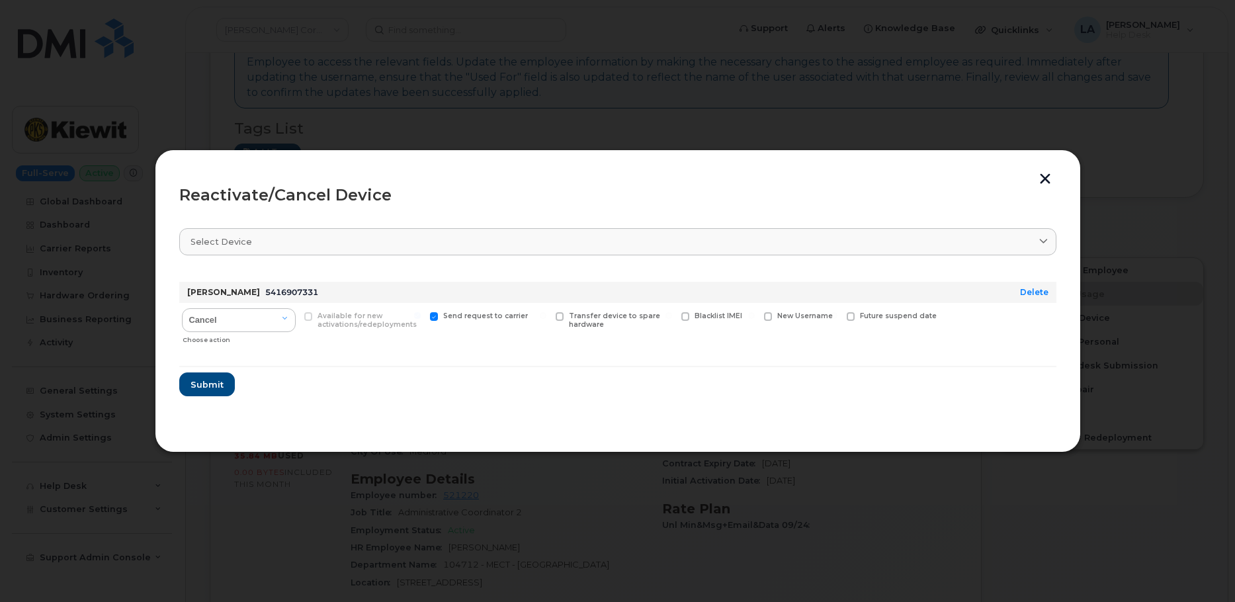
checkbox input "false"
click at [216, 380] on span "Submit" at bounding box center [206, 384] width 33 height 13
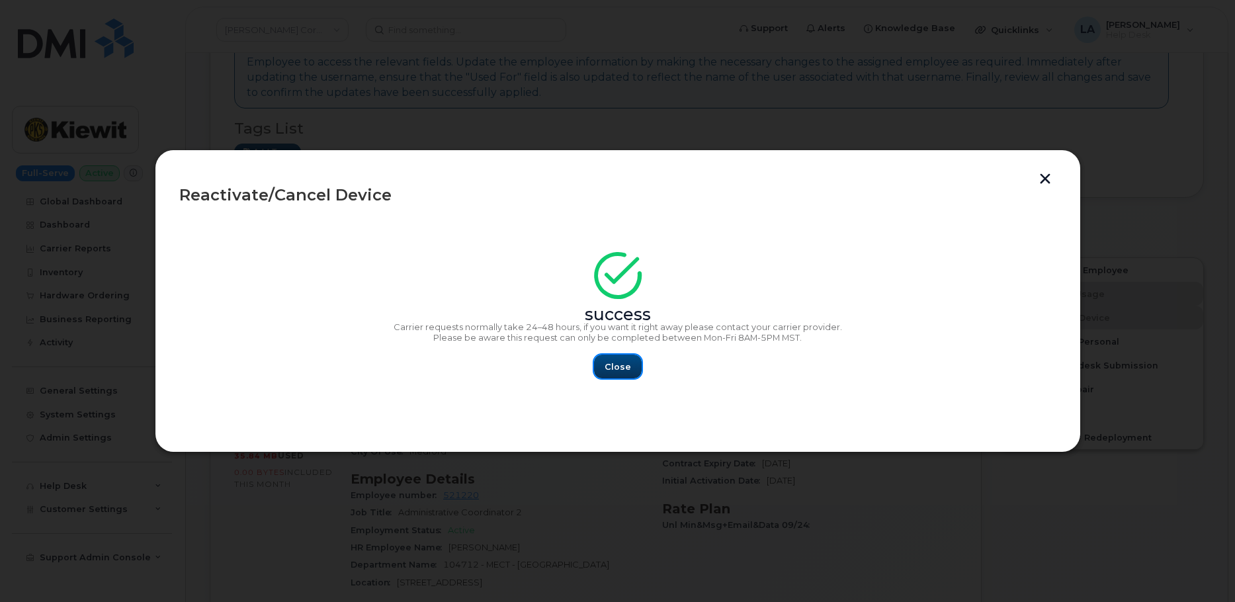
click at [608, 365] on span "Close" at bounding box center [617, 366] width 26 height 13
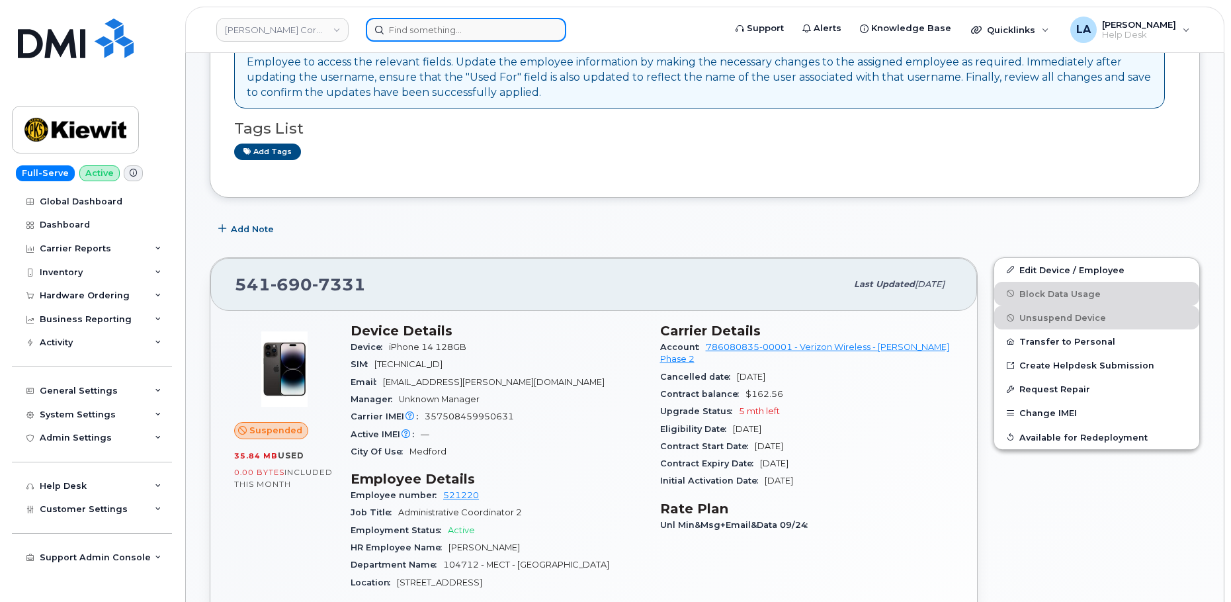
click at [454, 31] on input at bounding box center [466, 30] width 200 height 24
paste input "202-329-0574."
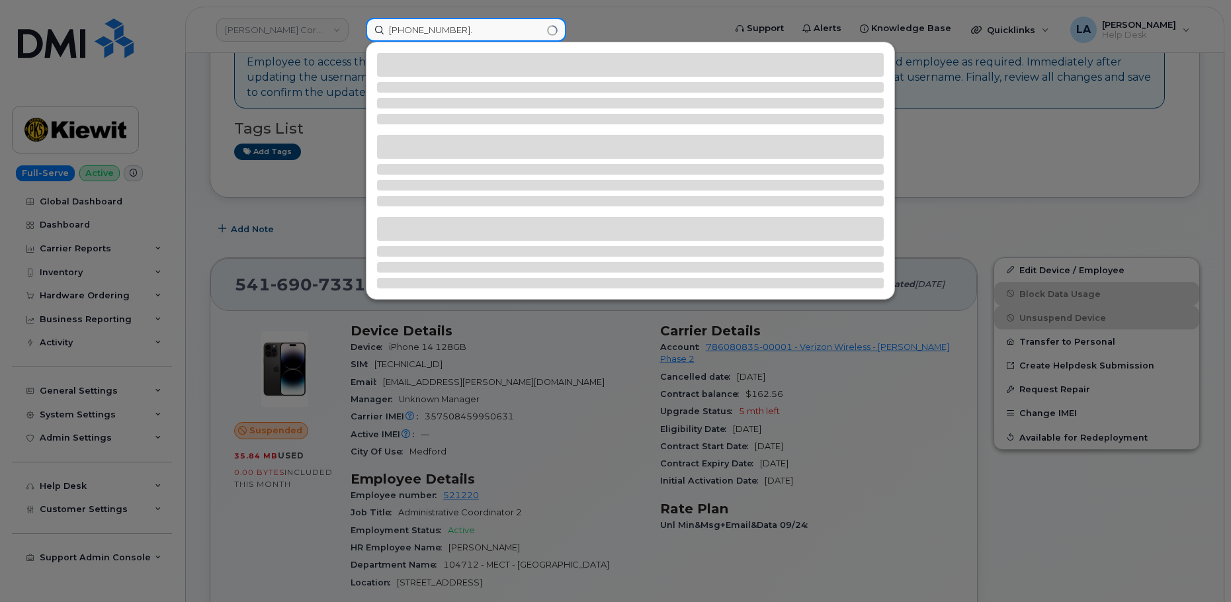
type input "202-329-0574."
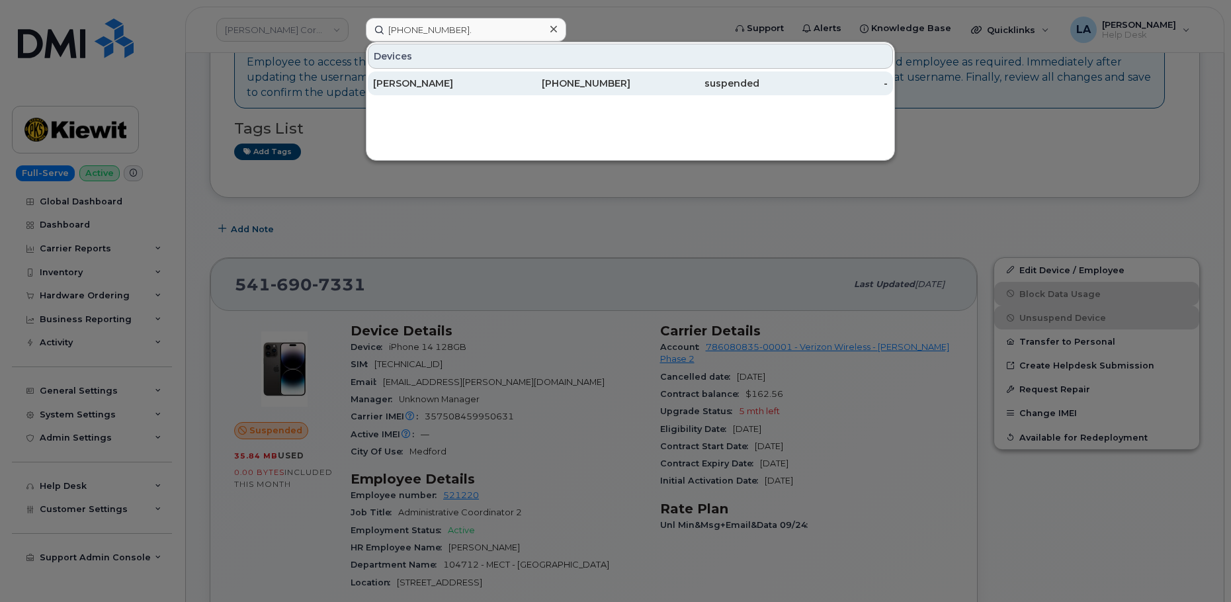
click at [508, 79] on div "202-329-0574" at bounding box center [566, 83] width 129 height 13
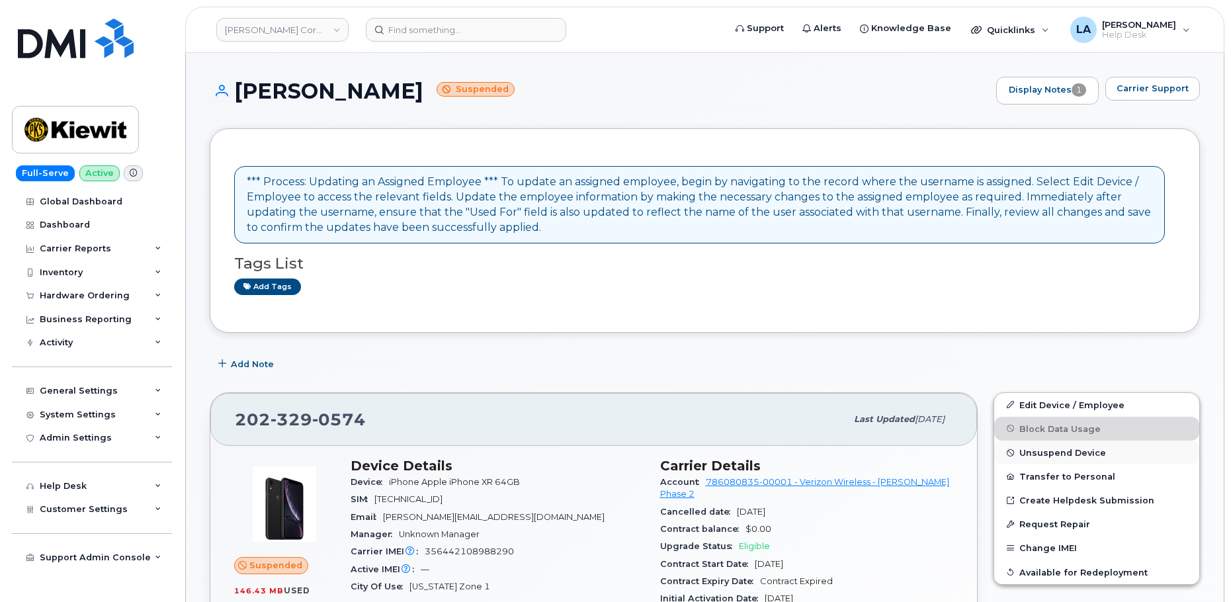
click at [1068, 451] on span "Unsuspend Device" at bounding box center [1062, 453] width 87 height 10
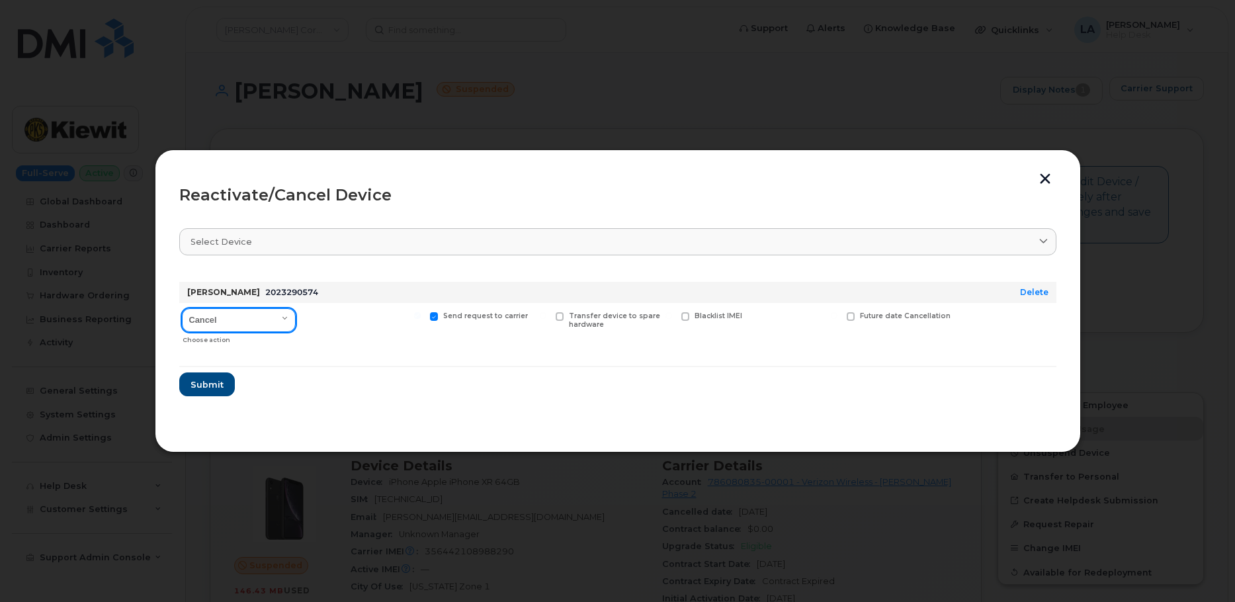
click at [270, 323] on select "Cancel Reactivate" at bounding box center [239, 320] width 114 height 24
select select "[object Object]"
click at [182, 308] on select "Cancel Reactivate" at bounding box center [239, 320] width 114 height 24
click at [435, 316] on span at bounding box center [434, 316] width 9 height 9
click at [421, 316] on input "Send request to carrier" at bounding box center [417, 315] width 7 height 7
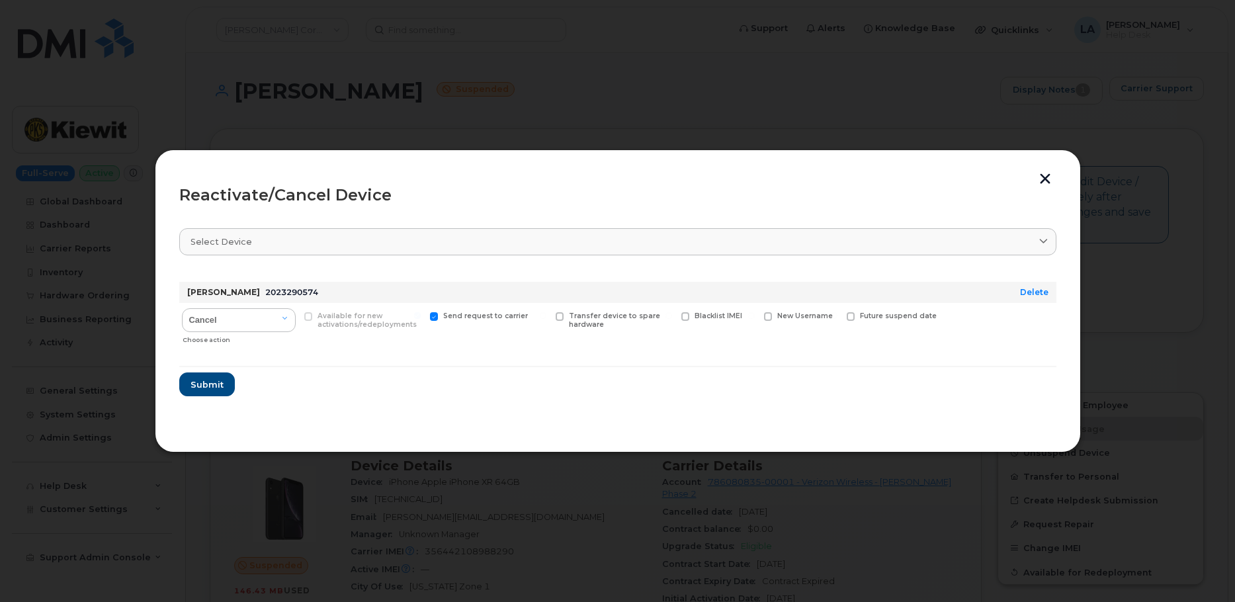
checkbox input "false"
click at [194, 389] on span "Submit" at bounding box center [206, 384] width 33 height 13
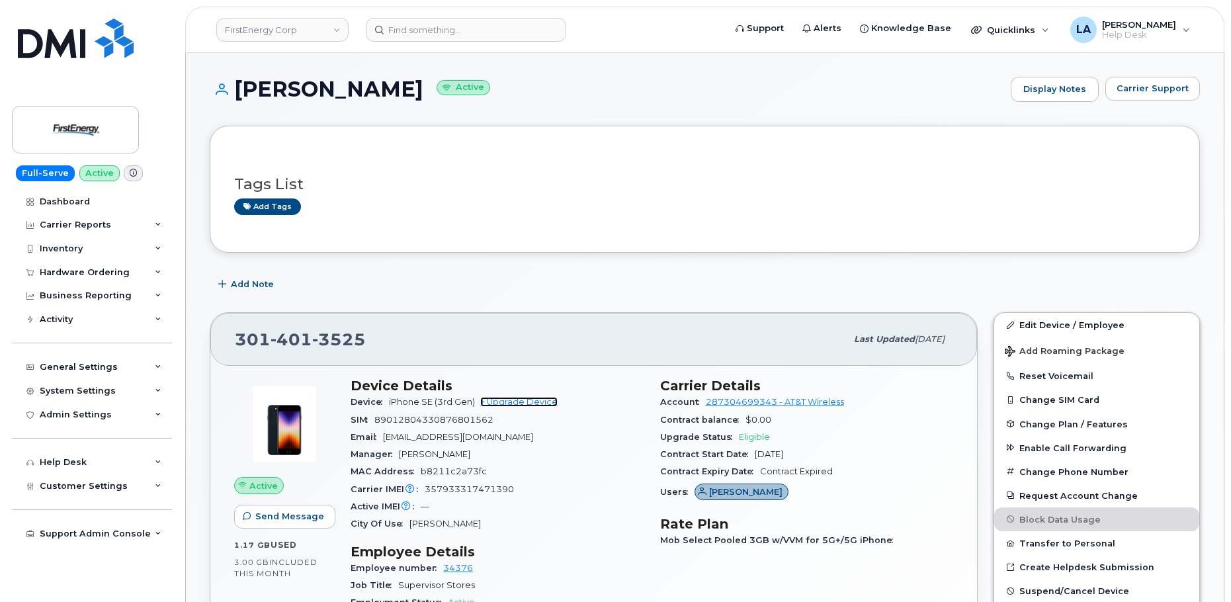
click at [505, 401] on link "+ Upgrade Device" at bounding box center [518, 402] width 77 height 10
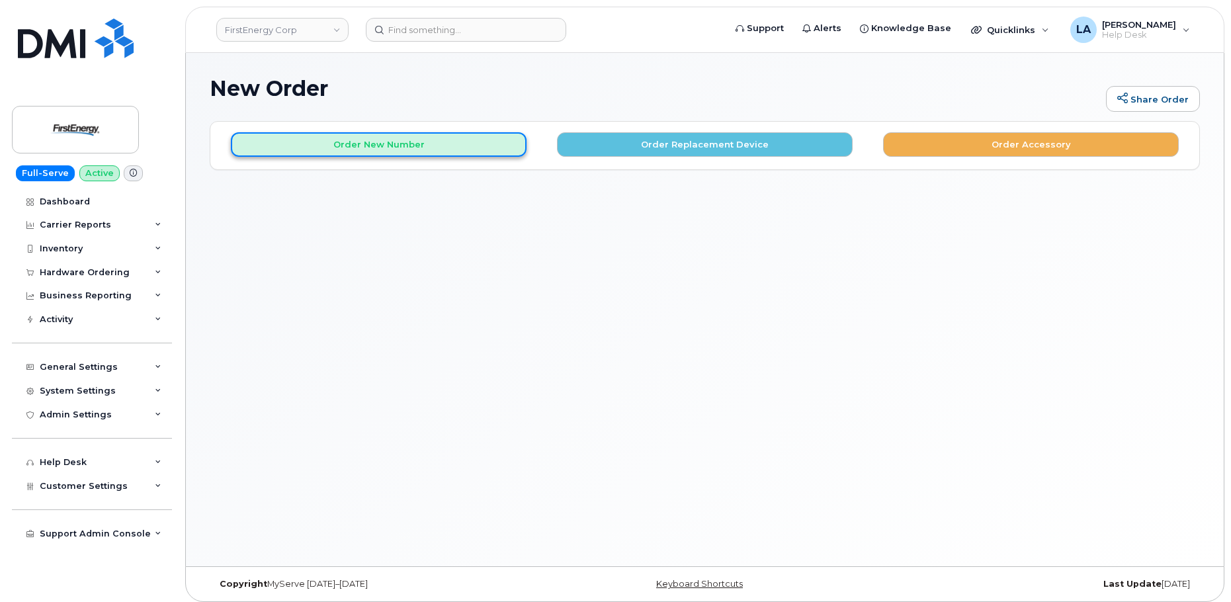
click at [427, 144] on button "Order New Number" at bounding box center [379, 144] width 296 height 24
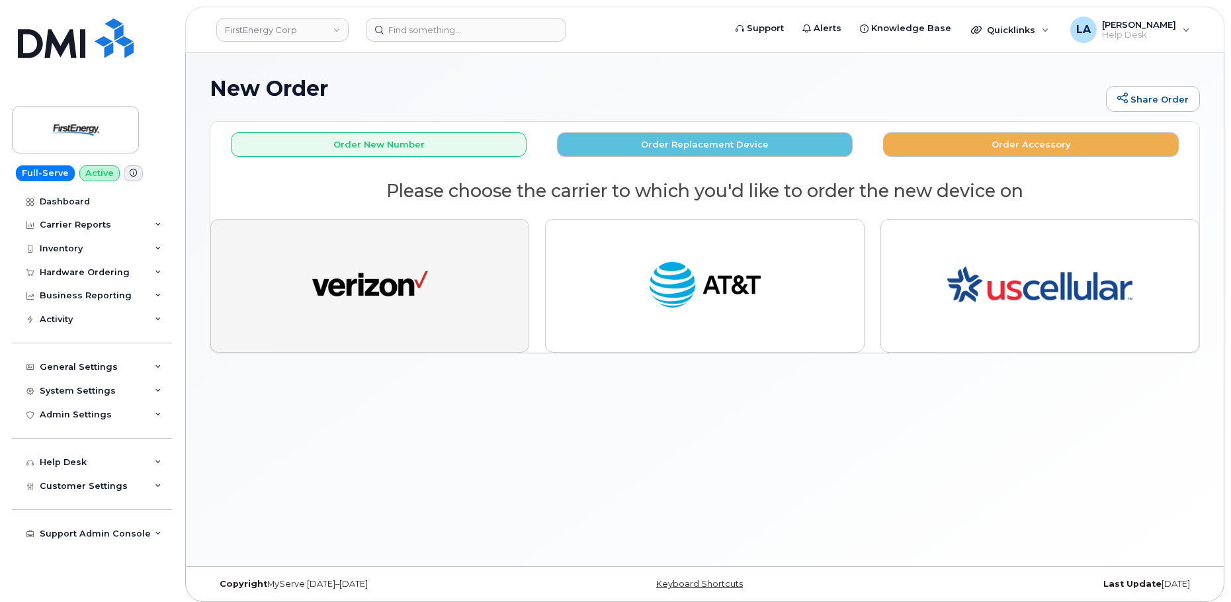
click at [423, 279] on img "button" at bounding box center [370, 286] width 116 height 60
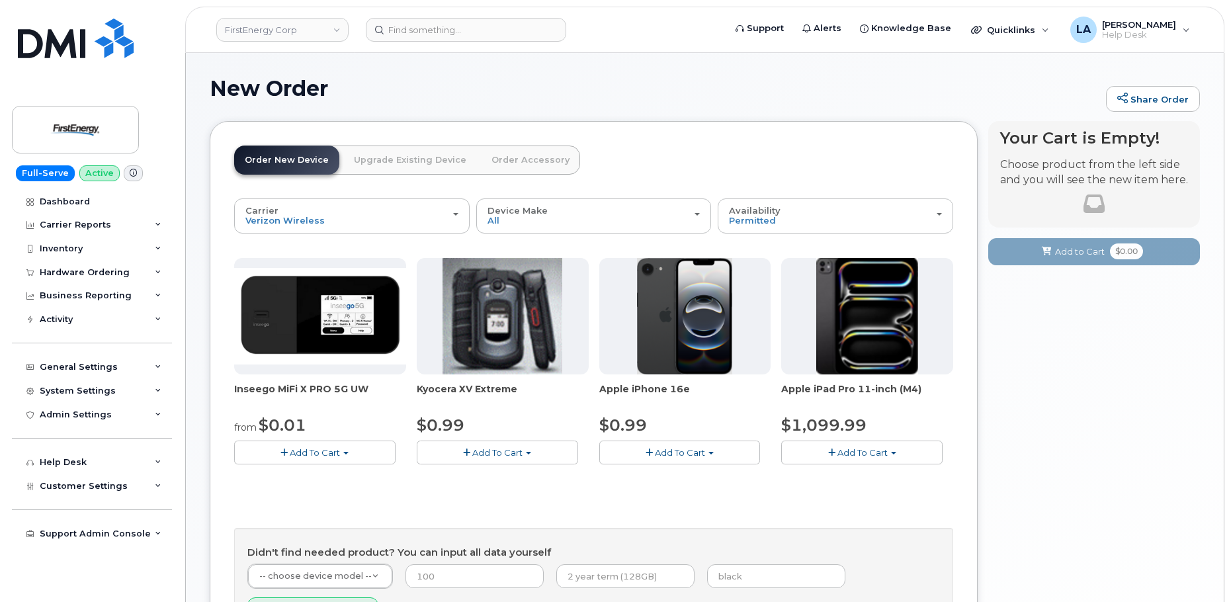
click at [326, 454] on span "Add To Cart" at bounding box center [315, 452] width 50 height 11
click at [308, 475] on link "$0.01 - 2 Year Activation" at bounding box center [303, 477] width 132 height 17
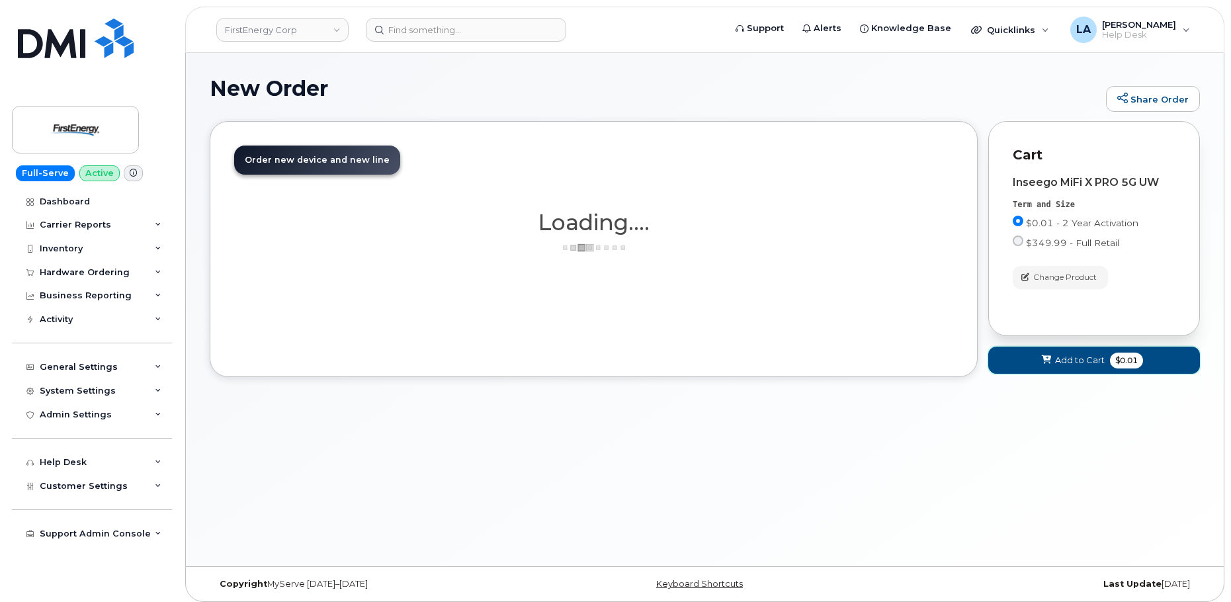
click at [1043, 365] on span at bounding box center [1046, 360] width 13 height 13
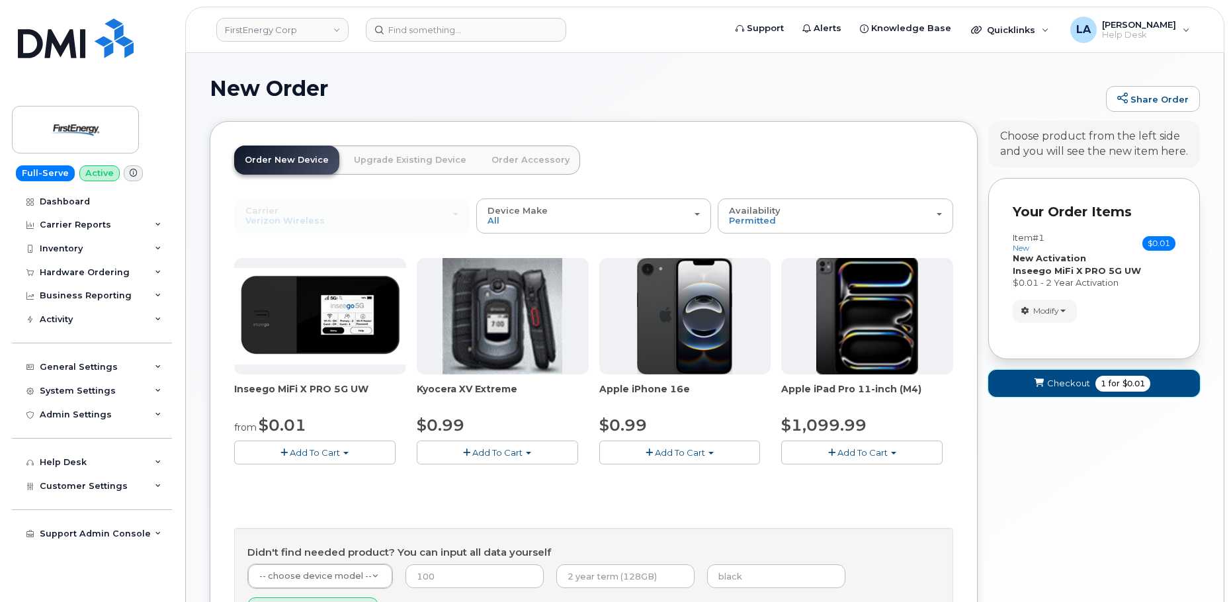
click at [1044, 389] on span "submit" at bounding box center [1038, 383] width 13 height 13
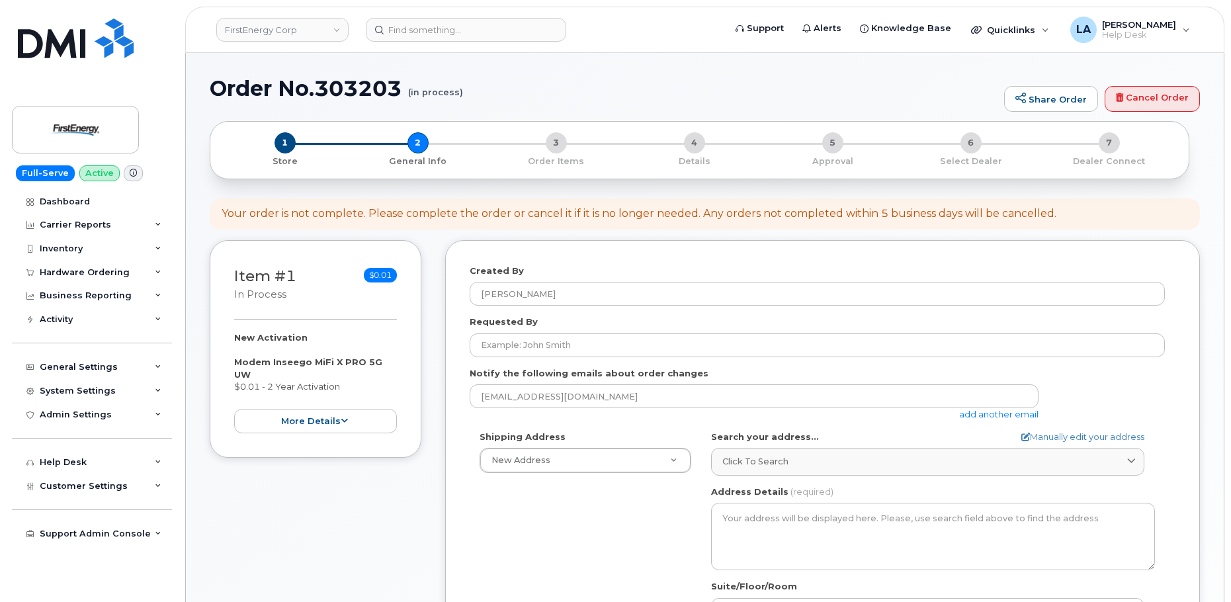
select select
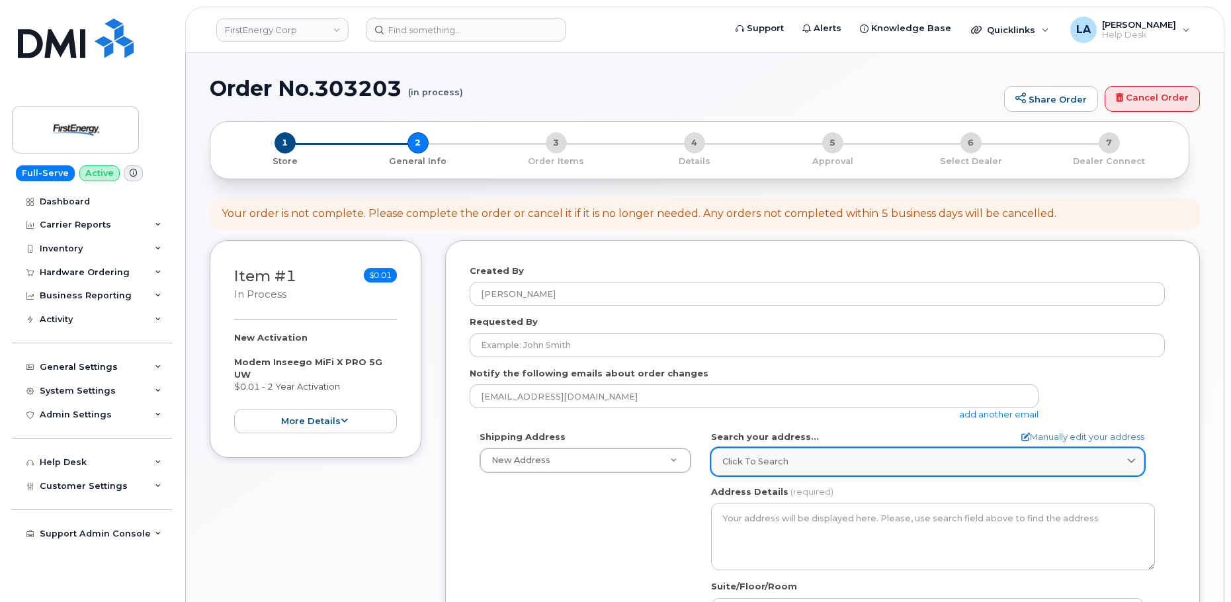
click at [828, 463] on div "Click to search" at bounding box center [927, 461] width 411 height 13
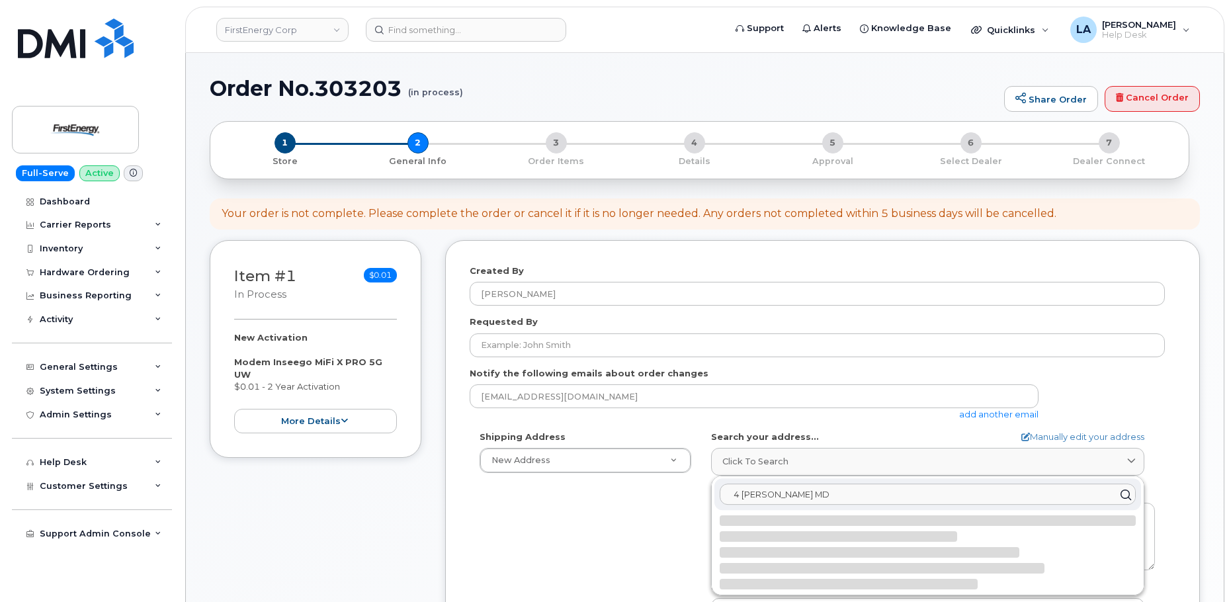
click at [784, 493] on input "4 Tammy Cr Fairmont MD" at bounding box center [928, 494] width 416 height 21
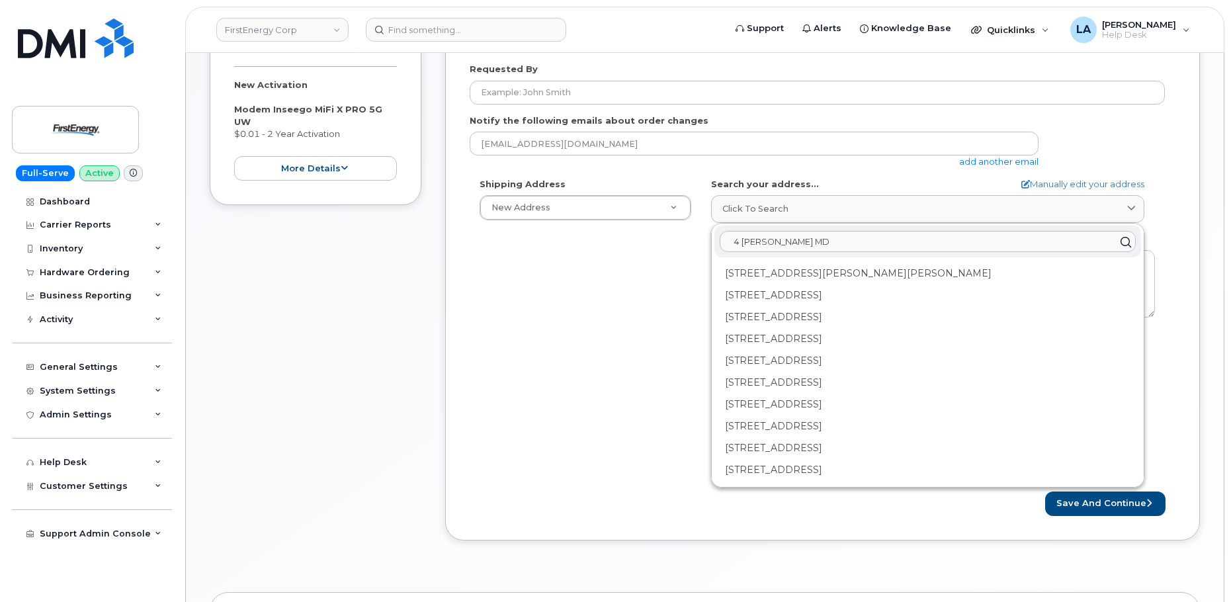
scroll to position [265, 0]
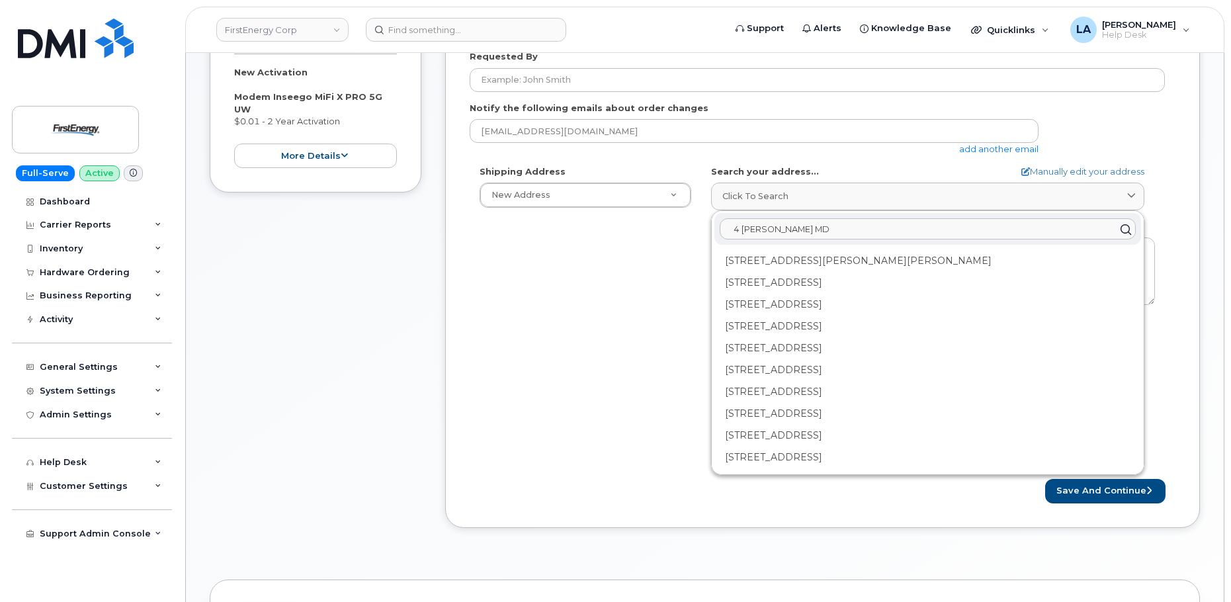
drag, startPoint x: 872, startPoint y: 228, endPoint x: 718, endPoint y: 233, distance: 154.2
click at [692, 231] on div "Shipping Address New Address New Address 405 W Plank Rd AB Search your address.…" at bounding box center [817, 317] width 695 height 304
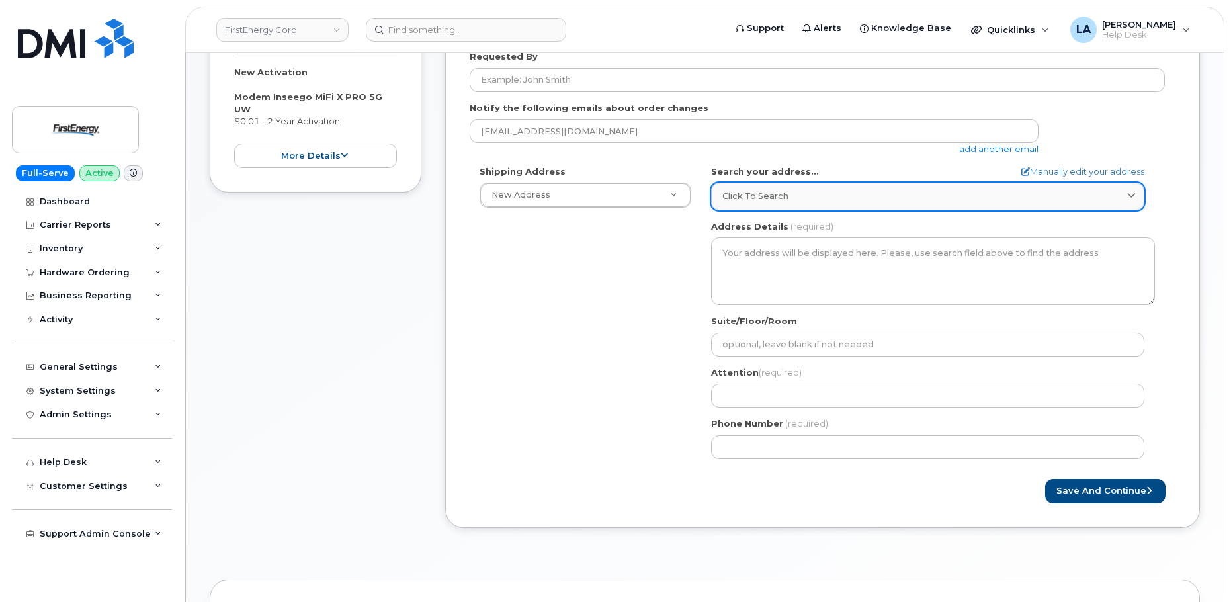
click at [884, 197] on div "Click to search" at bounding box center [927, 196] width 411 height 13
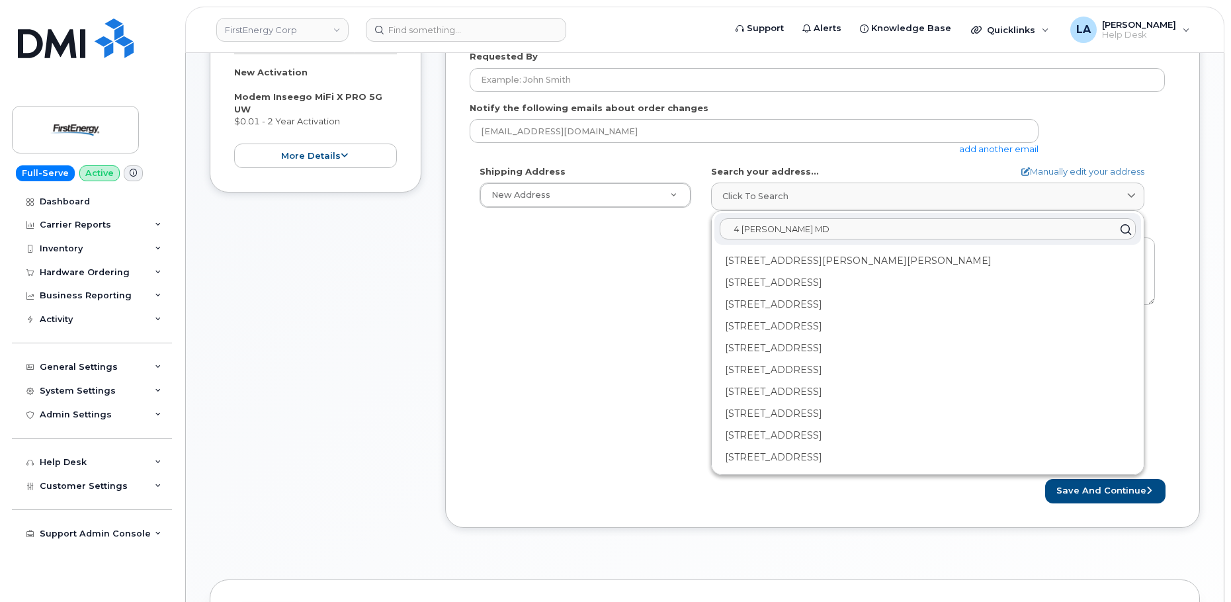
click at [874, 231] on input "4 Tammy Fairmont MD" at bounding box center [928, 229] width 416 height 21
click at [883, 227] on input "4 Tammy Fairmont MD" at bounding box center [928, 229] width 416 height 21
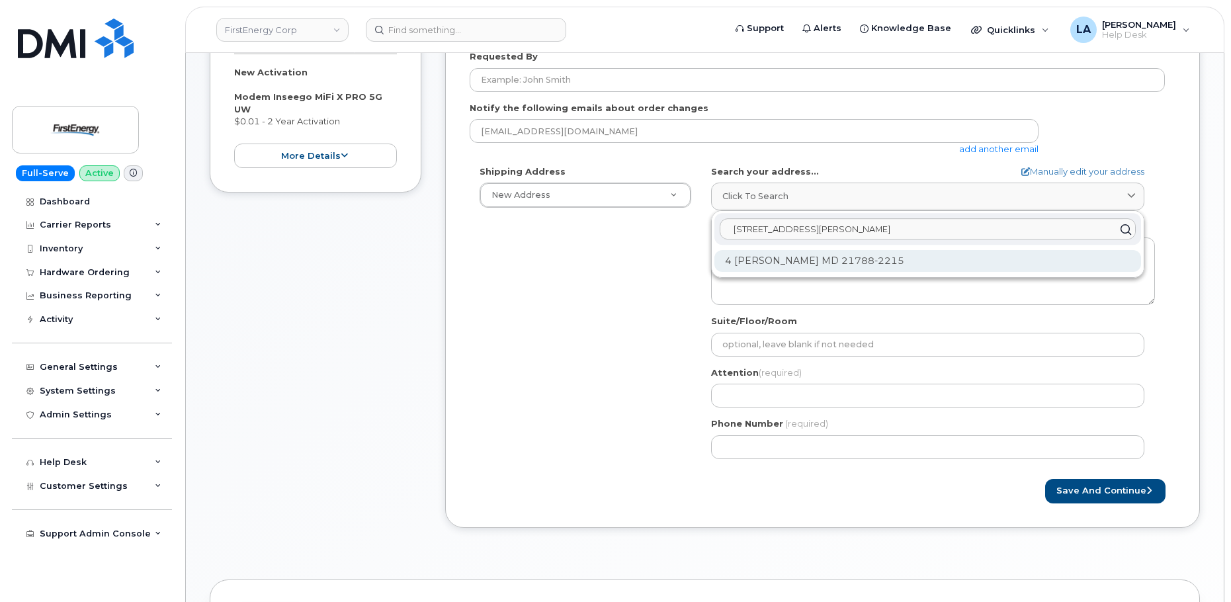
type input "4 Tammy Court T"
click at [860, 259] on div "4 Tammy Ct Thurmont MD 21788-2215" at bounding box center [927, 261] width 427 height 22
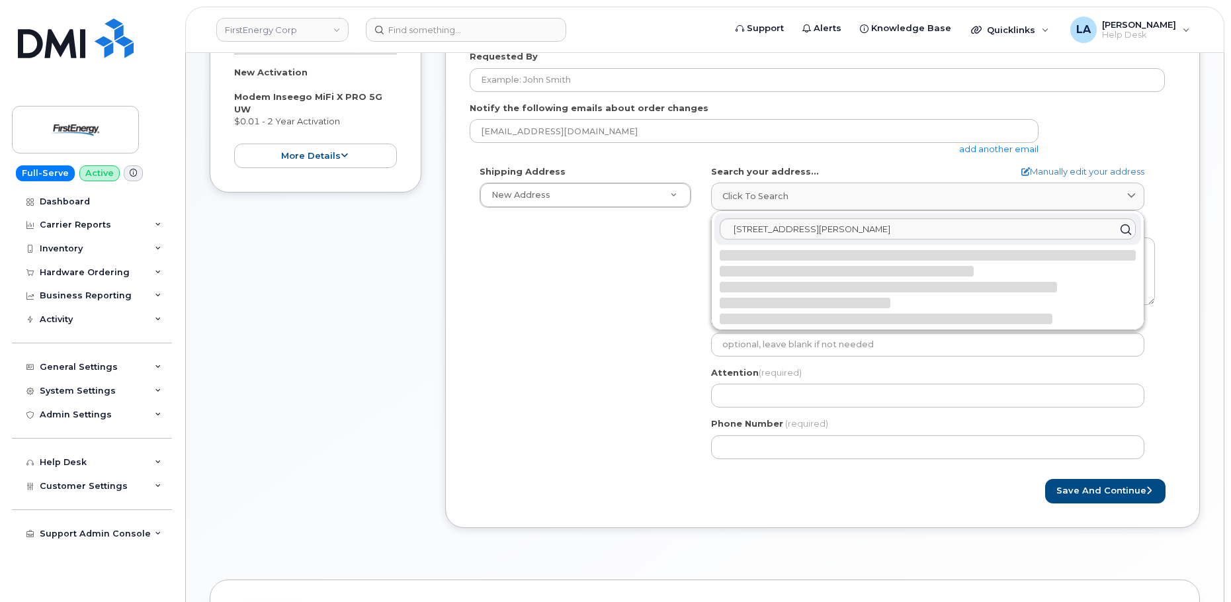
select select
type textarea "4 Tammy Ct THURMONT MD 21788-2215 UNITED STATES"
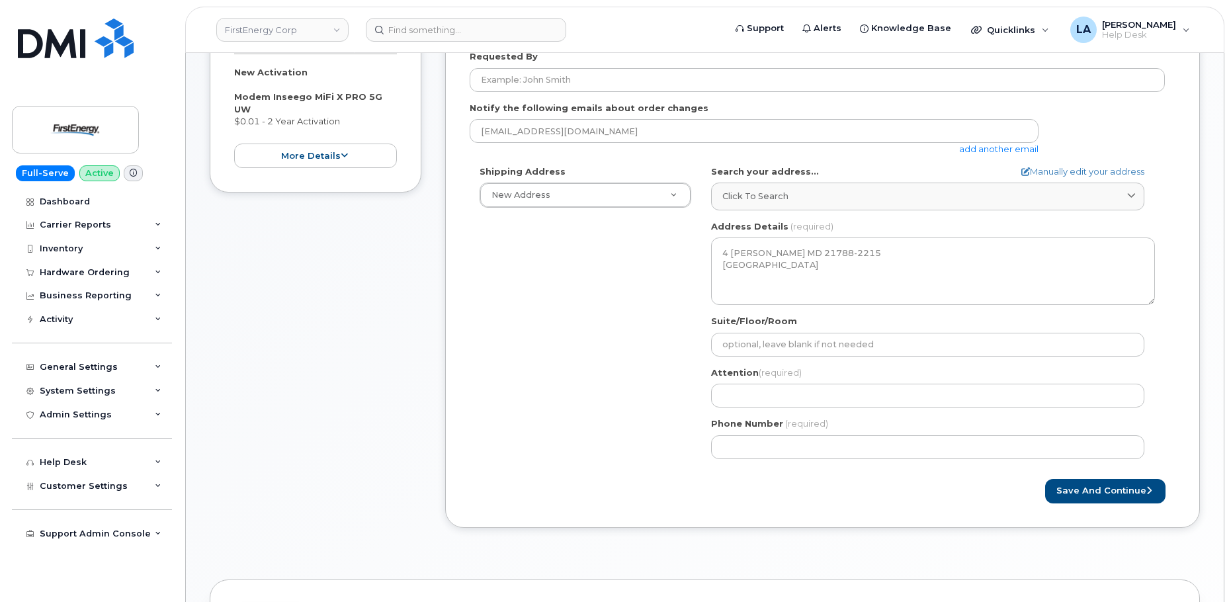
click at [599, 347] on div "Shipping Address New Address New Address 405 W Plank Rd MD Thurmont Search your…" at bounding box center [817, 317] width 695 height 304
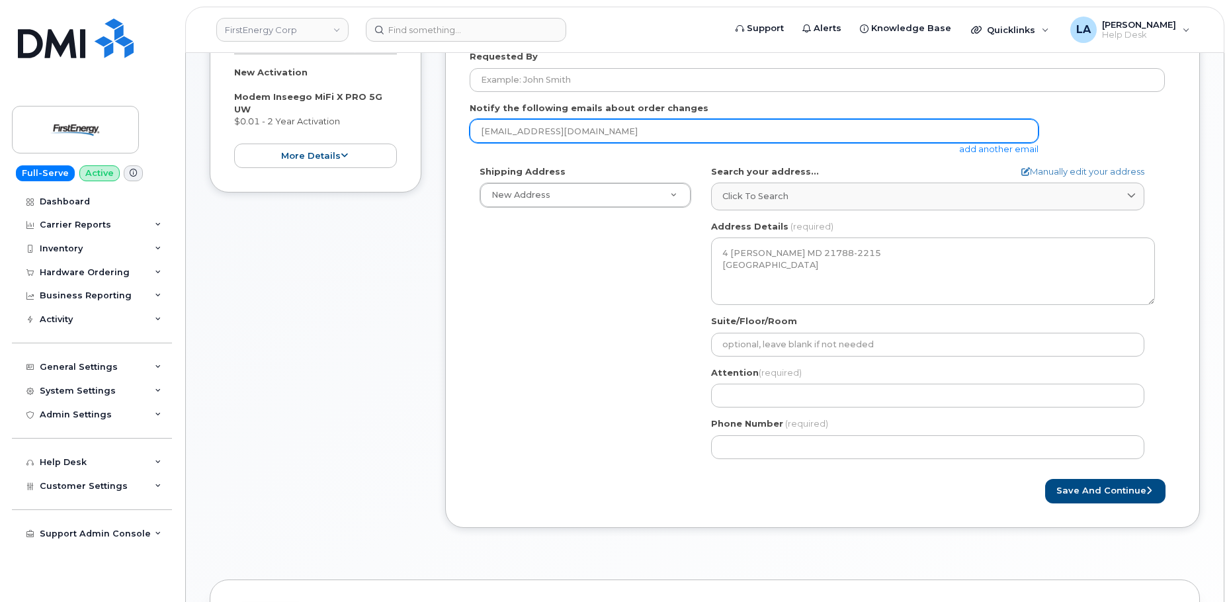
drag, startPoint x: 614, startPoint y: 132, endPoint x: 443, endPoint y: 132, distance: 170.6
click at [445, 132] on div "Created By Lanette Aparicio Requested By Notify the following emails about orde…" at bounding box center [822, 251] width 755 height 553
paste input "valentine@firstenergycorp"
type input "[EMAIL_ADDRESS][DOMAIN_NAME]"
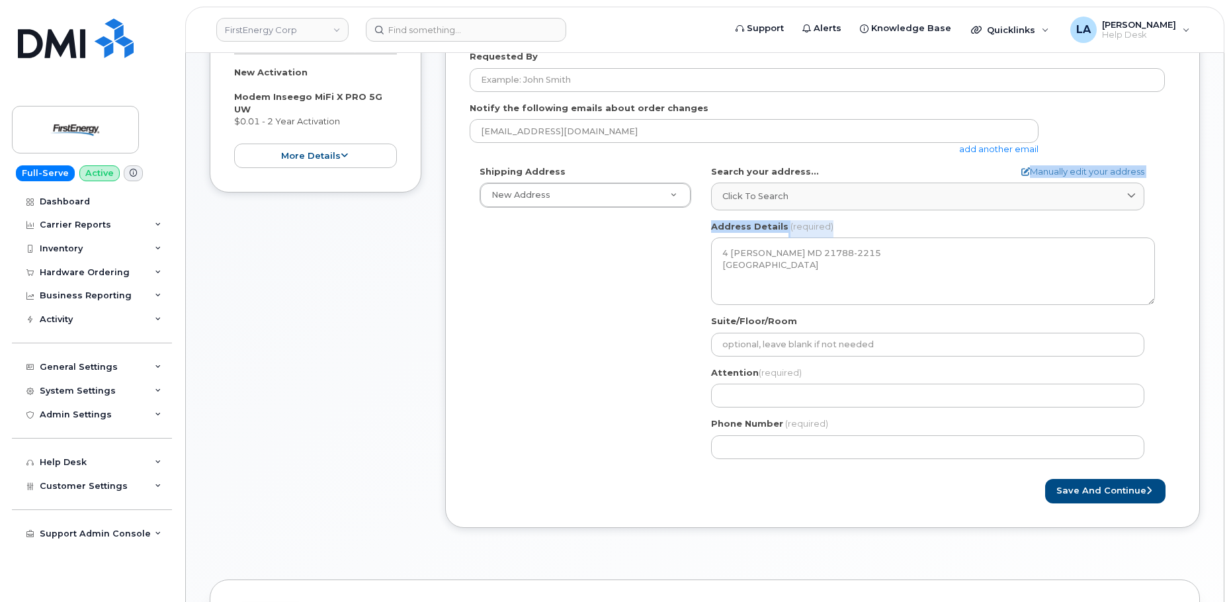
drag, startPoint x: 1229, startPoint y: 224, endPoint x: 1233, endPoint y: 178, distance: 45.9
click at [1230, 178] on html "FirstEnergy Corp Support Alerts Knowledge Base Quicklinks Suspend / Cancel Devi…" at bounding box center [615, 326] width 1231 height 1183
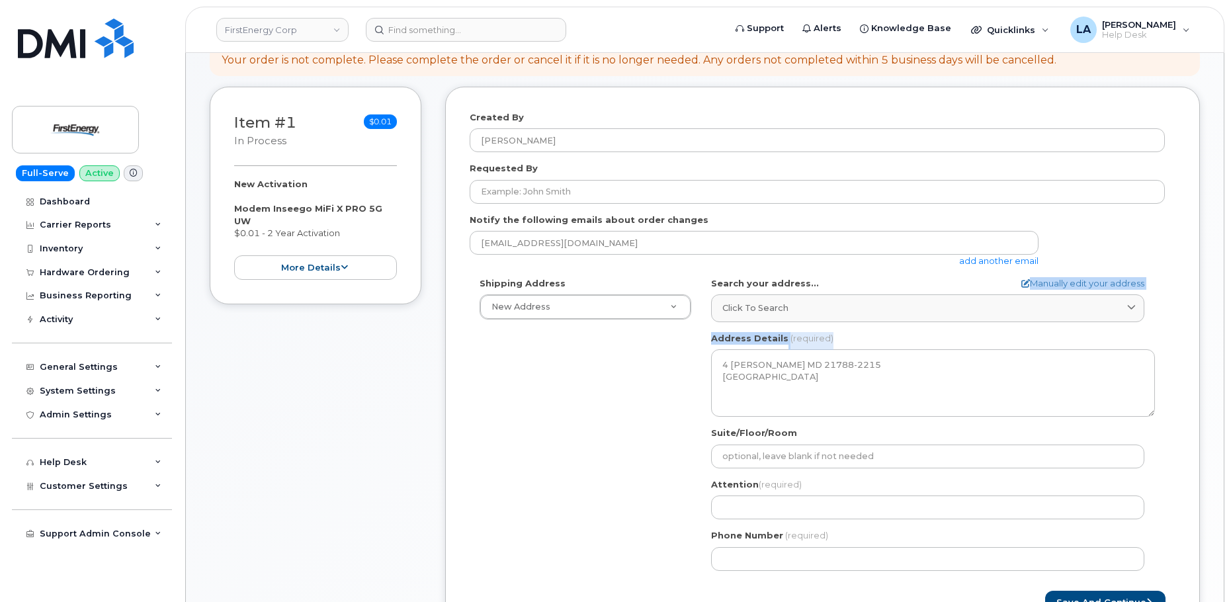
scroll to position [135, 0]
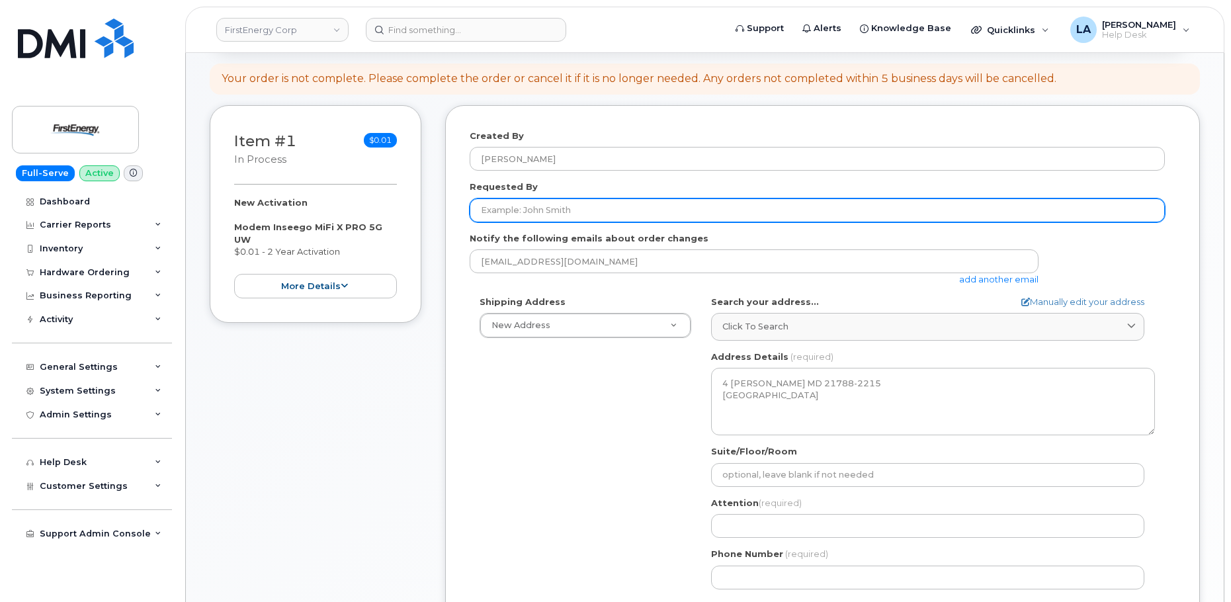
click at [537, 216] on input "Requested By" at bounding box center [817, 210] width 695 height 24
paste input "[PERSON_NAME]"
type input "[PERSON_NAME]"
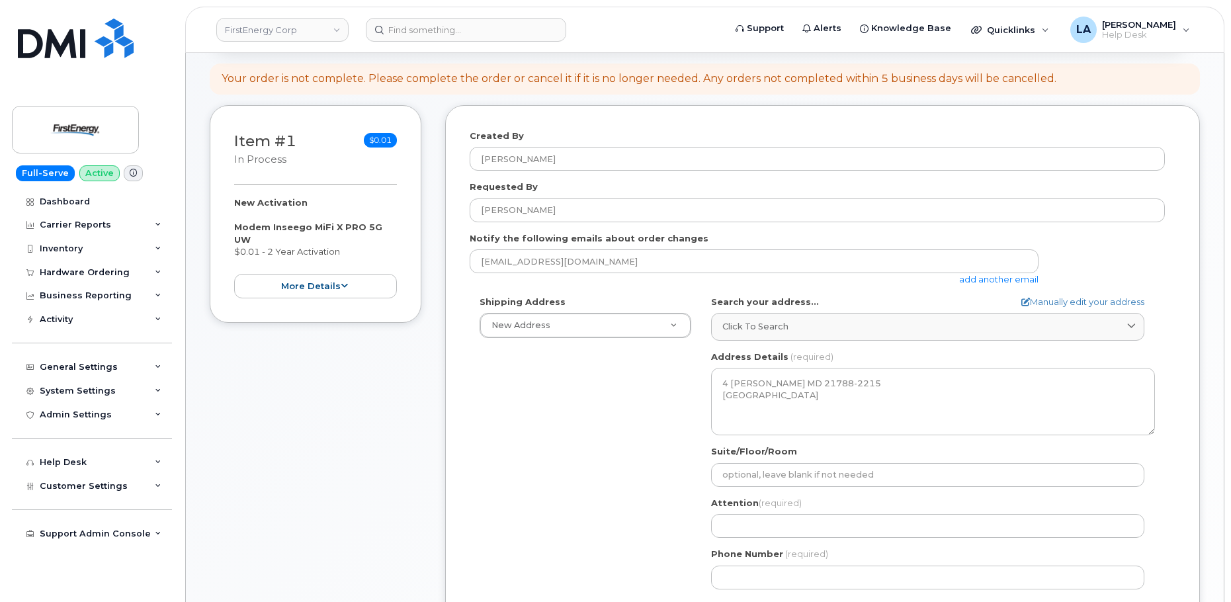
click at [557, 450] on div "Shipping Address New Address New Address 405 W Plank Rd MD Thurmont Search your…" at bounding box center [817, 448] width 695 height 304
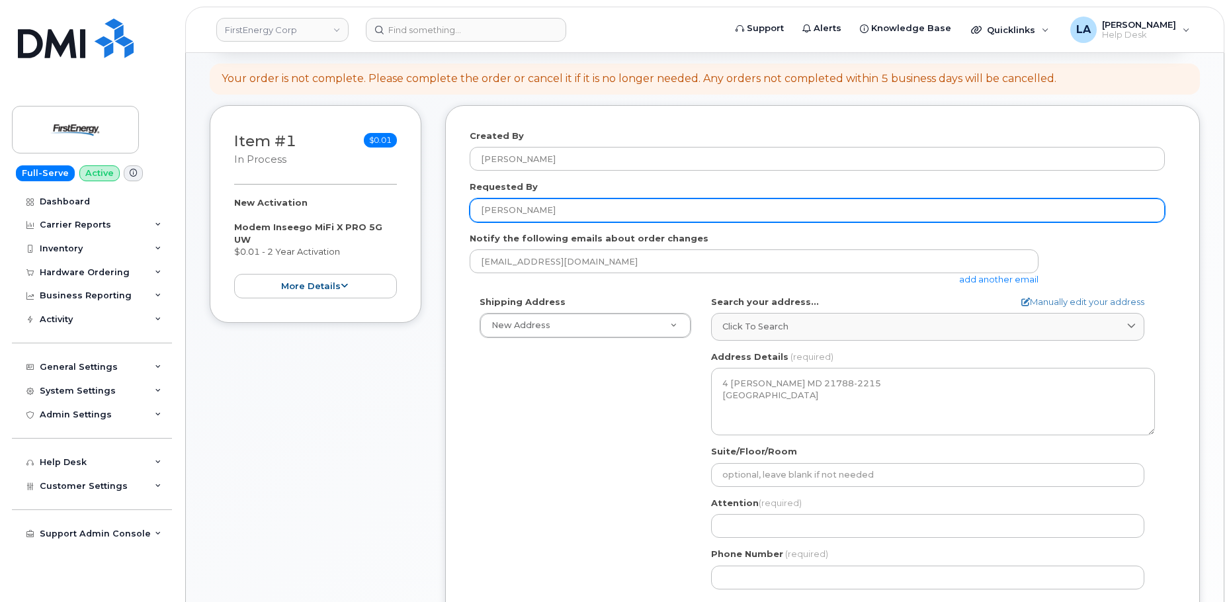
drag, startPoint x: 577, startPoint y: 208, endPoint x: 437, endPoint y: 210, distance: 140.2
click at [437, 210] on div "Item #1 in process $0.01 New Activation Modem Inseego MiFi X PRO 5G UW $0.01 - …" at bounding box center [705, 391] width 990 height 573
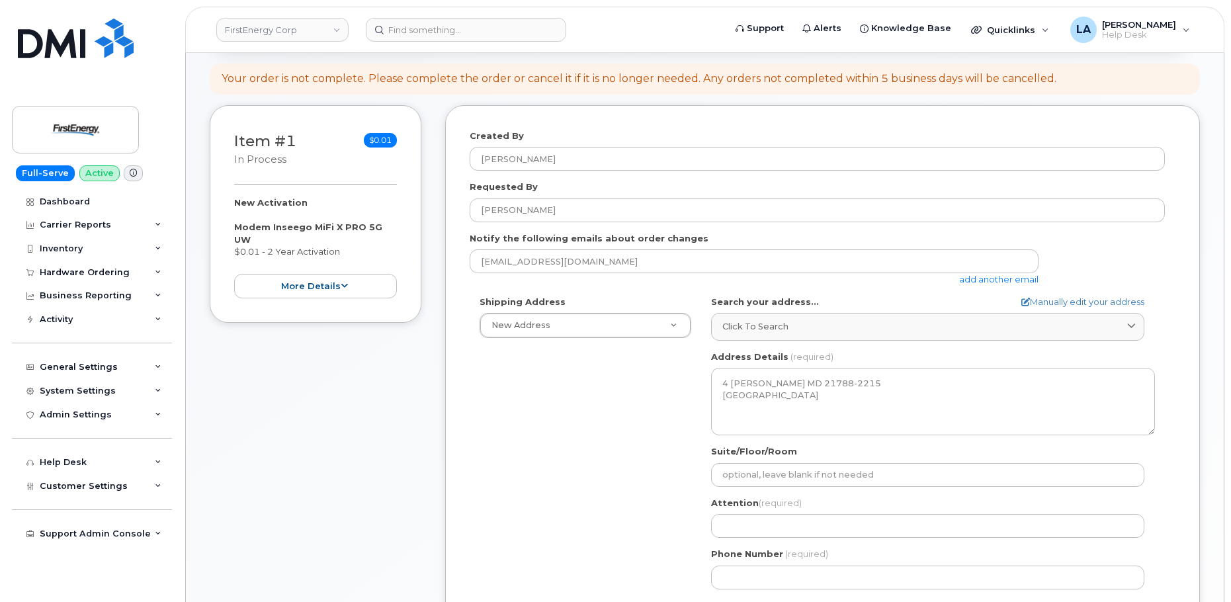
click at [793, 513] on div "Attention (required)" at bounding box center [933, 518] width 444 height 42
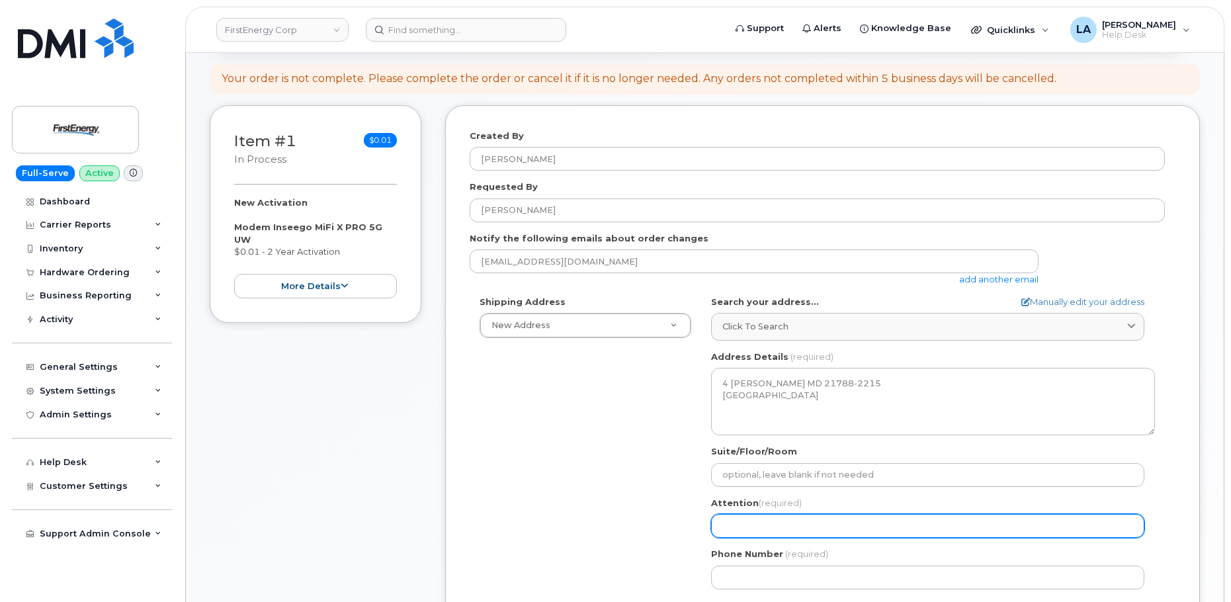
click at [793, 522] on input "Attention (required)" at bounding box center [927, 526] width 433 height 24
paste input "[PERSON_NAME]"
select select
type input "[PERSON_NAME]"
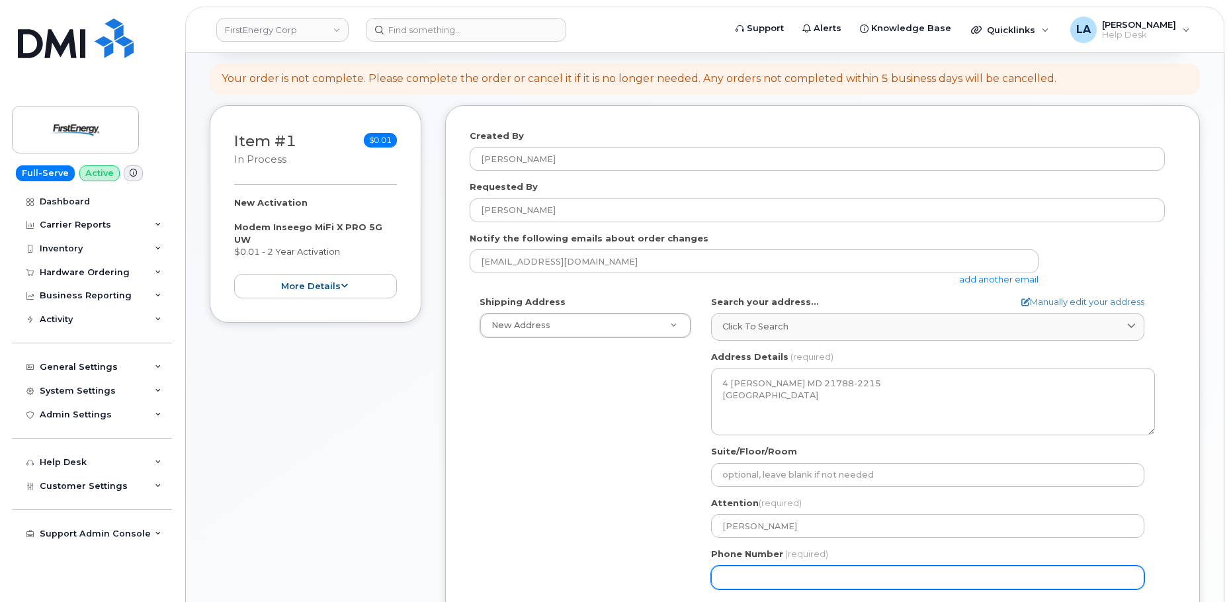
drag, startPoint x: 833, startPoint y: 588, endPoint x: 853, endPoint y: 567, distance: 28.5
click at [833, 588] on input "Phone Number" at bounding box center [927, 577] width 433 height 24
paste input "9794060207"
select select
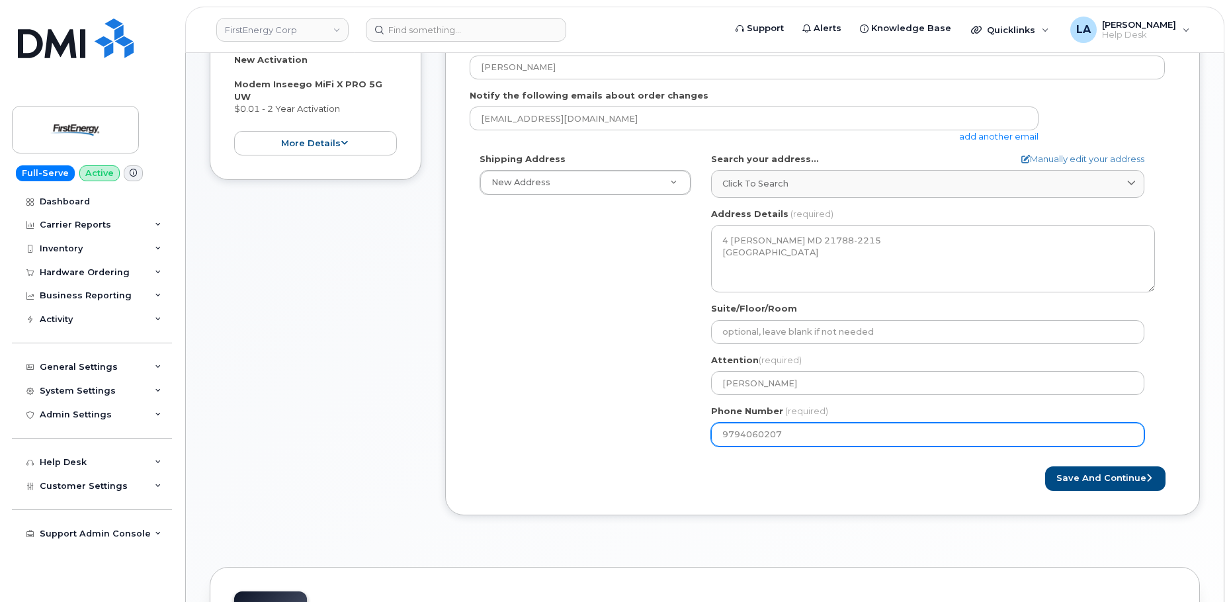
scroll to position [372, 0]
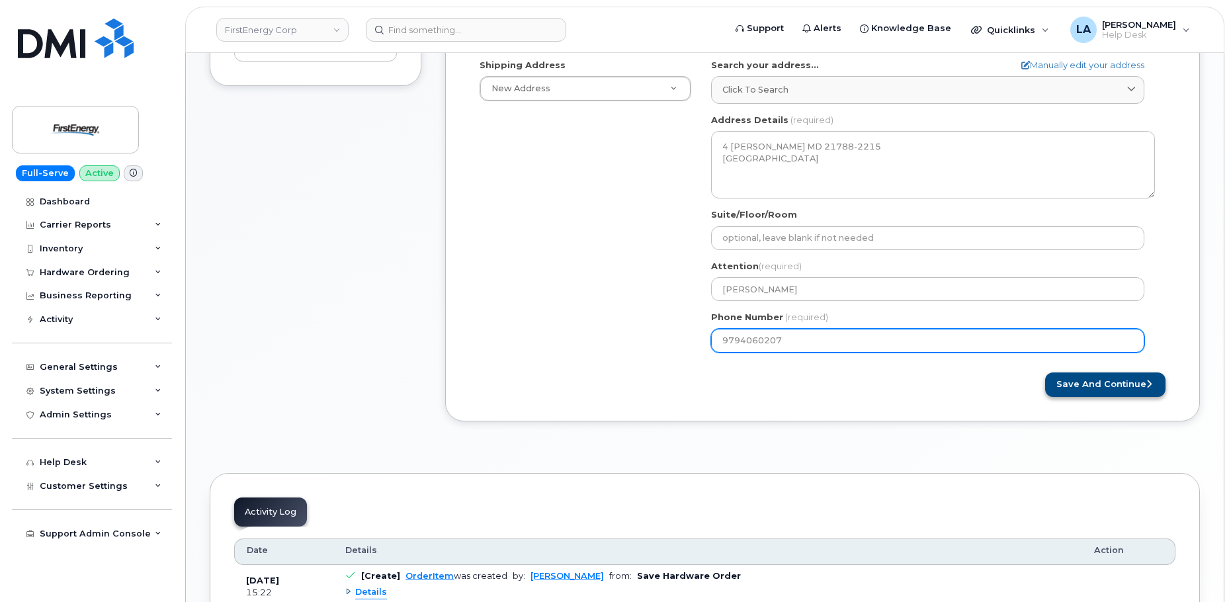
type input "9794060207"
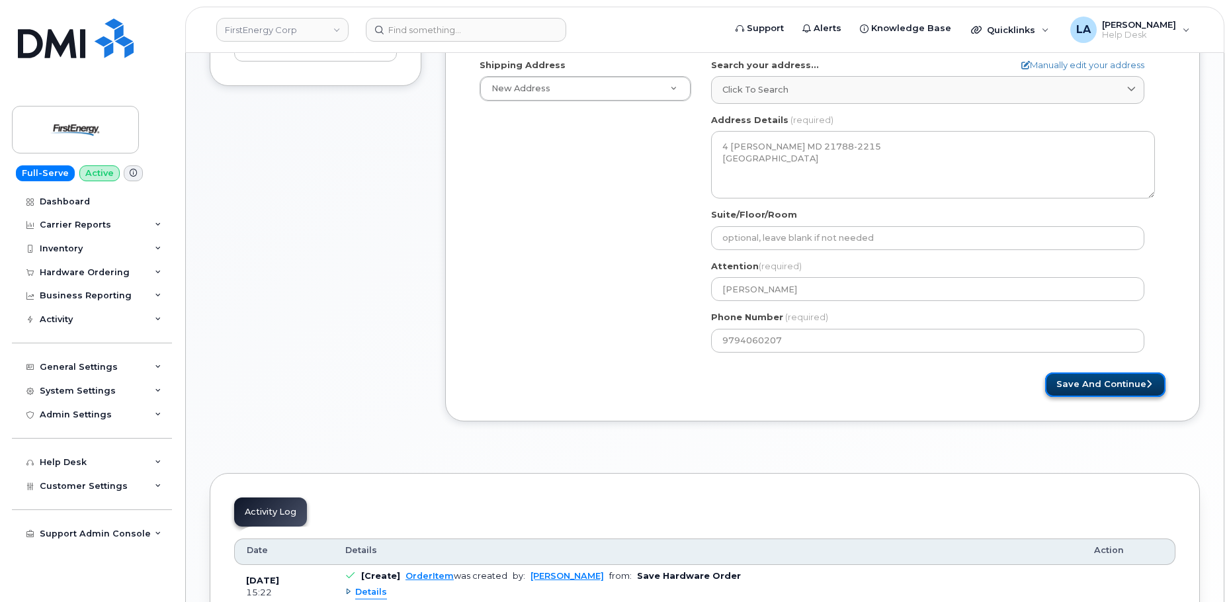
click at [1122, 381] on button "Save and Continue" at bounding box center [1105, 384] width 120 height 24
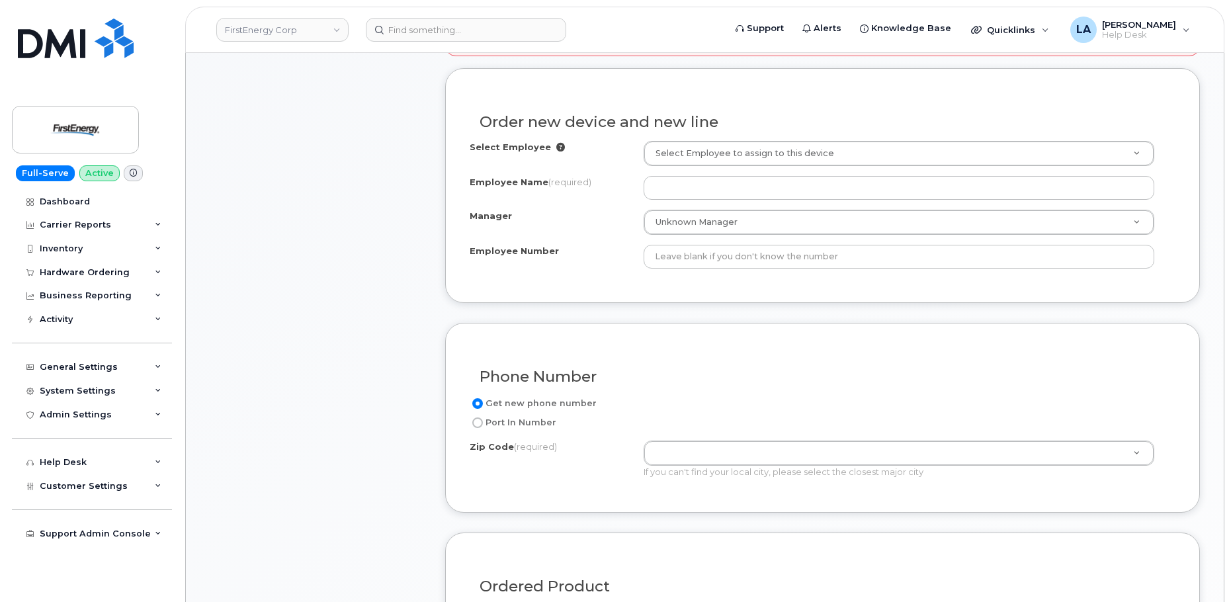
scroll to position [526, 0]
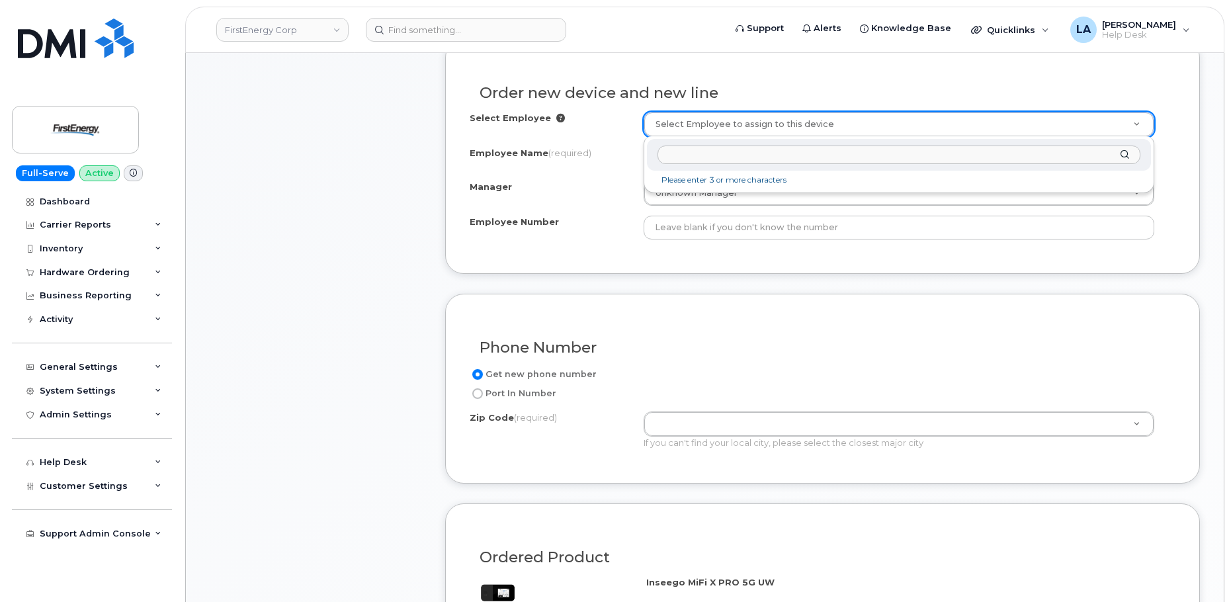
click at [830, 155] on input "text" at bounding box center [898, 155] width 483 height 19
type input "[PERSON_NAME]"
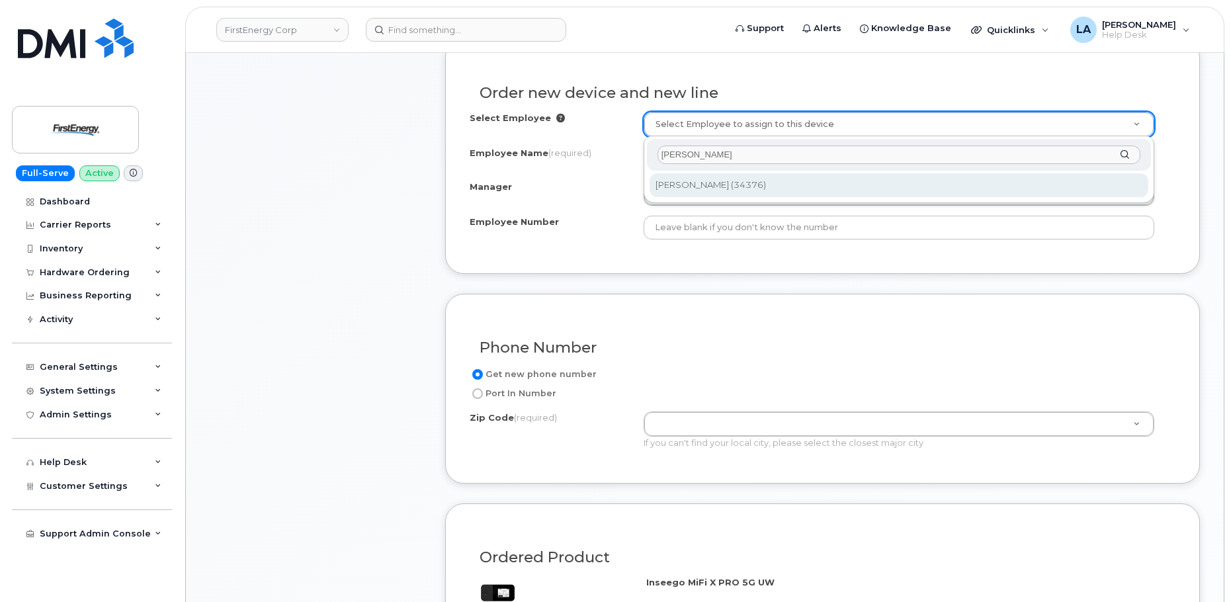
drag, startPoint x: 704, startPoint y: 196, endPoint x: 737, endPoint y: 175, distance: 39.6
type input "2067876"
type input "[PERSON_NAME]"
type input "34376"
type input "10802 Bower Ave."
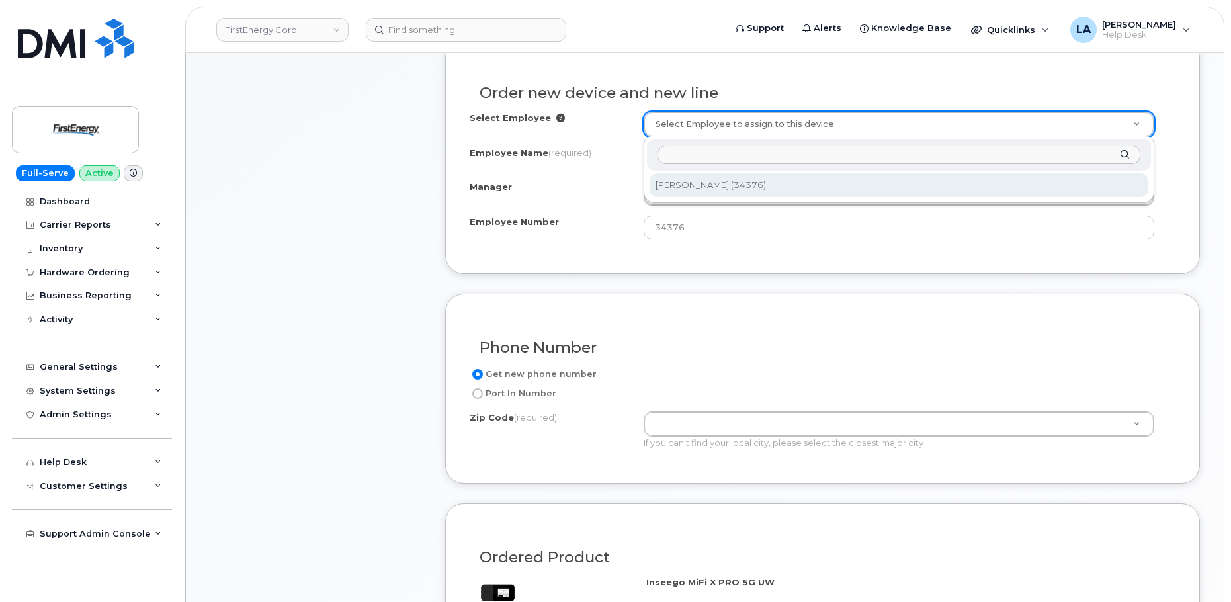
select select "2066574"
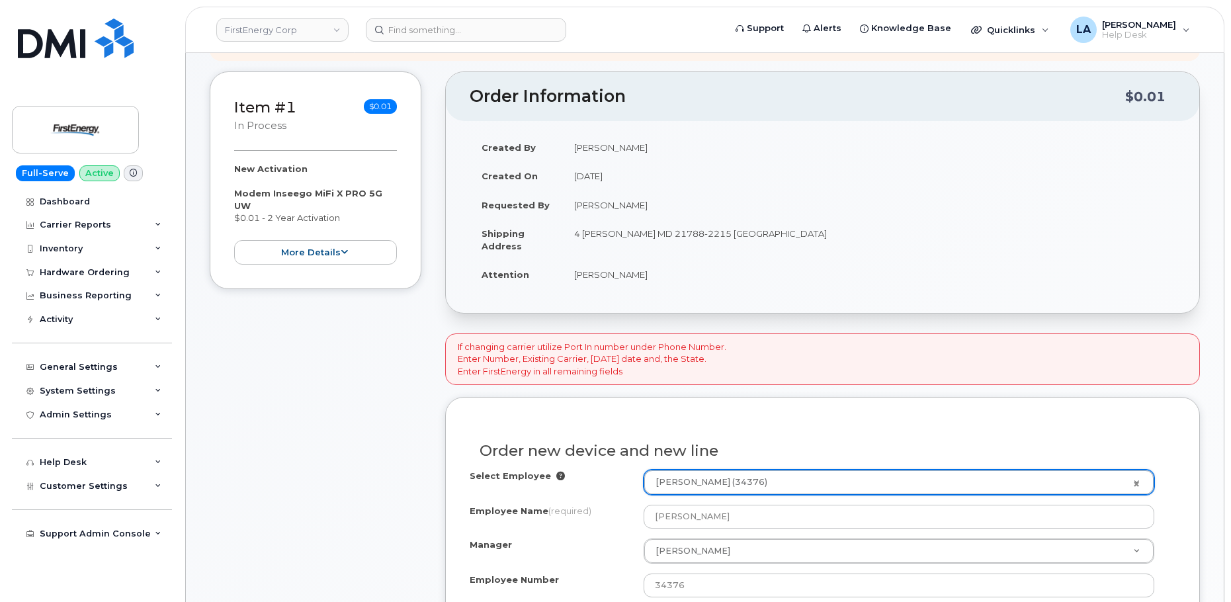
scroll to position [127, 0]
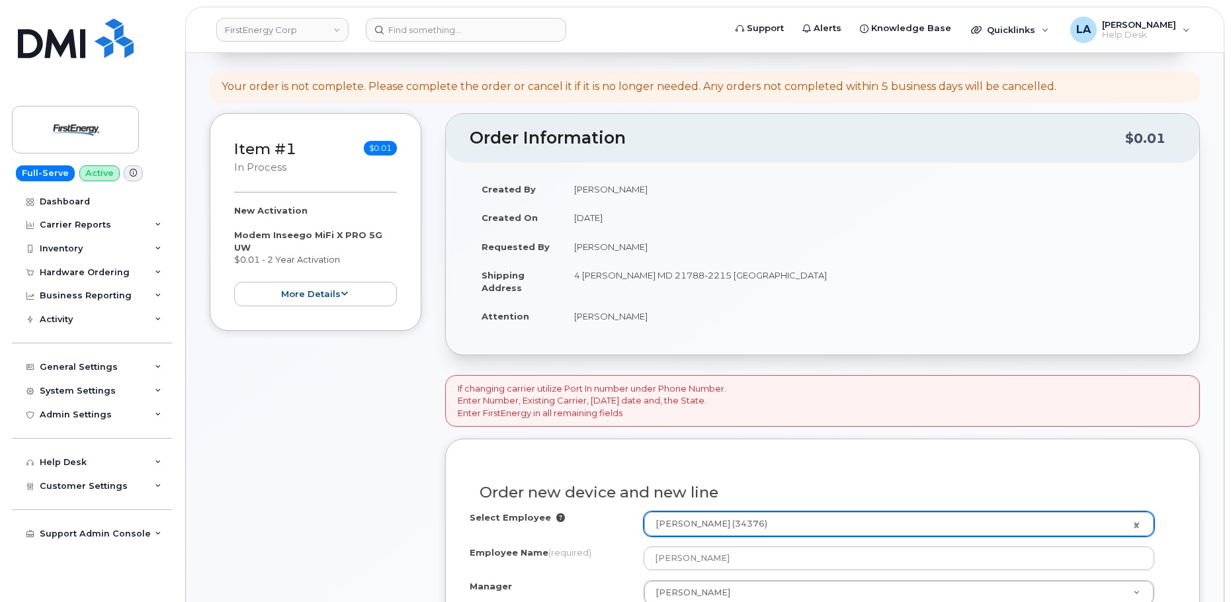
click at [713, 276] on td "4 [PERSON_NAME] MD 21788-2215 [GEOGRAPHIC_DATA]" at bounding box center [868, 281] width 613 height 41
copy td "21788"
drag, startPoint x: 1230, startPoint y: 166, endPoint x: 1232, endPoint y: 237, distance: 71.5
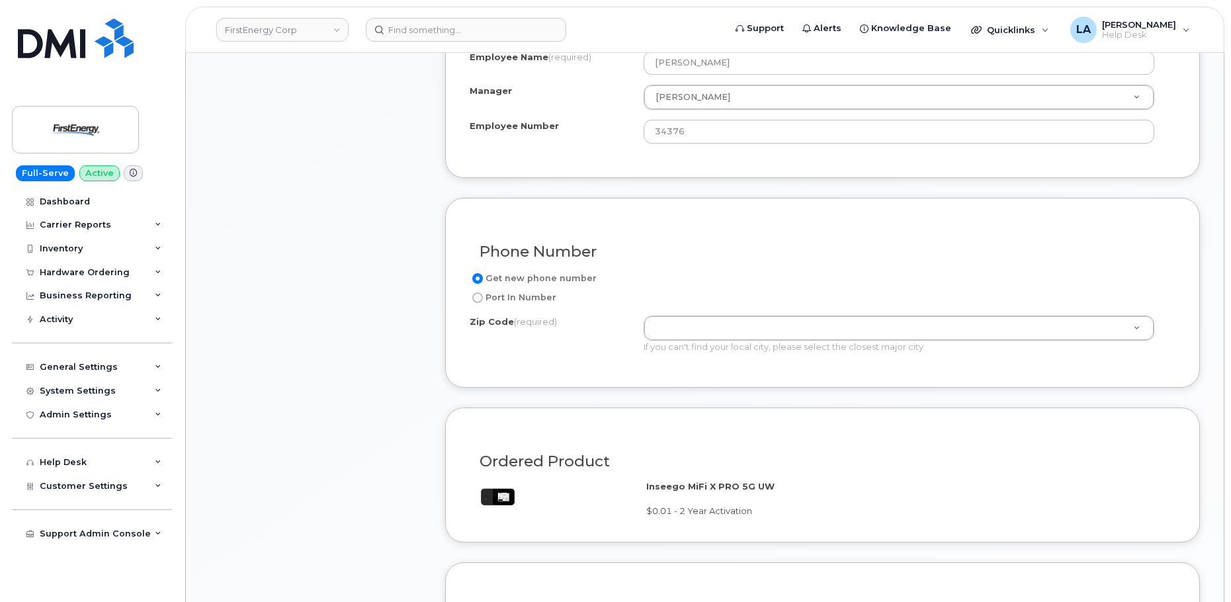
scroll to position [690, 0]
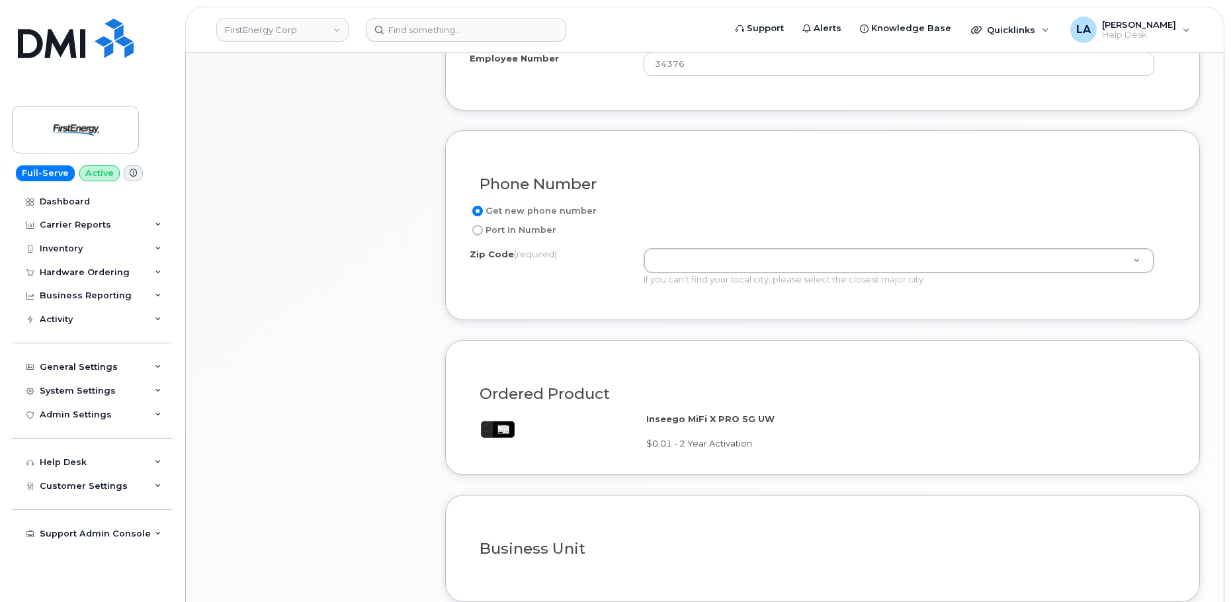
paste input "21788"
type input "21788"
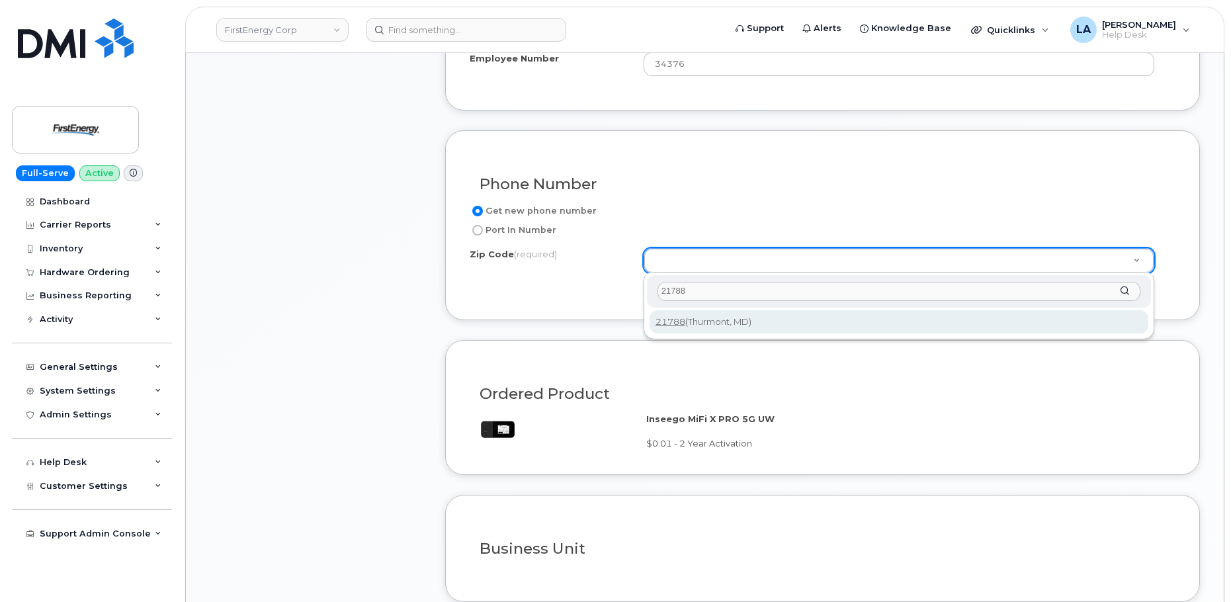
type input "21788"
type input "21788 (Thurmont, MD)"
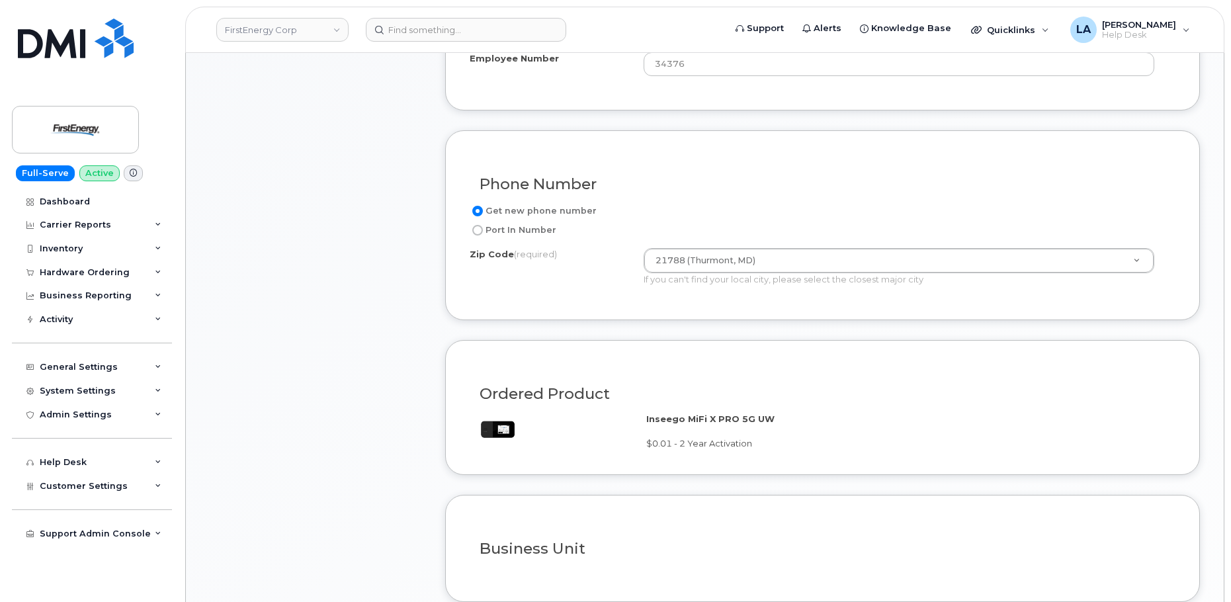
click at [320, 349] on div "Item #1 in process $0.01 New Activation Modem Inseego MiFi X PRO 5G UW $0.01 - …" at bounding box center [316, 104] width 212 height 1108
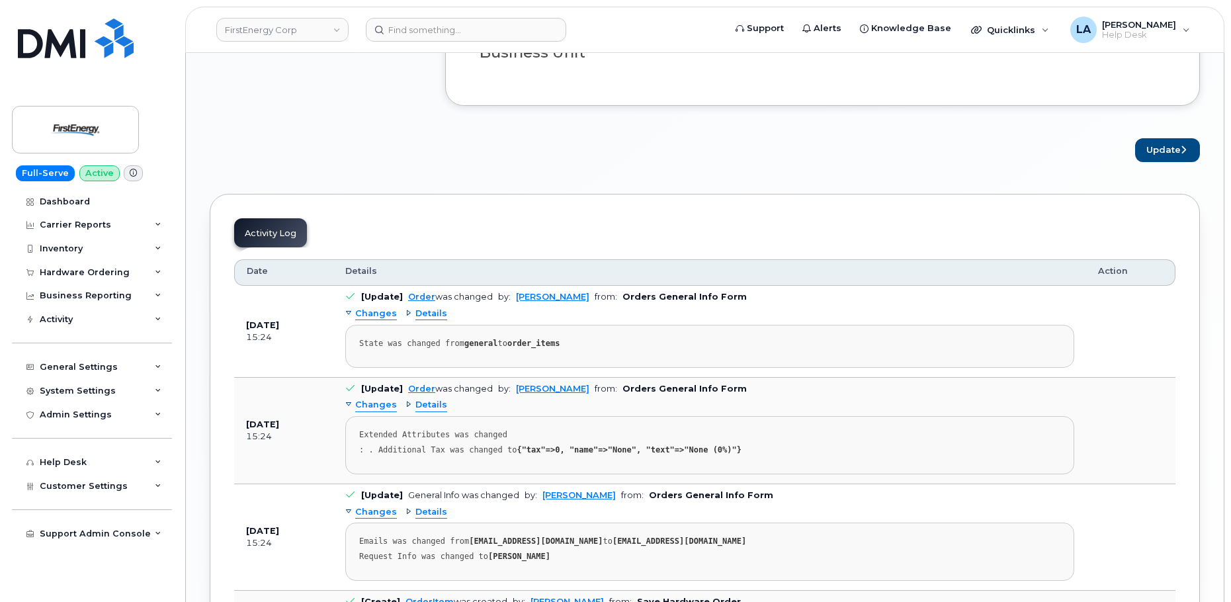
scroll to position [1216, 0]
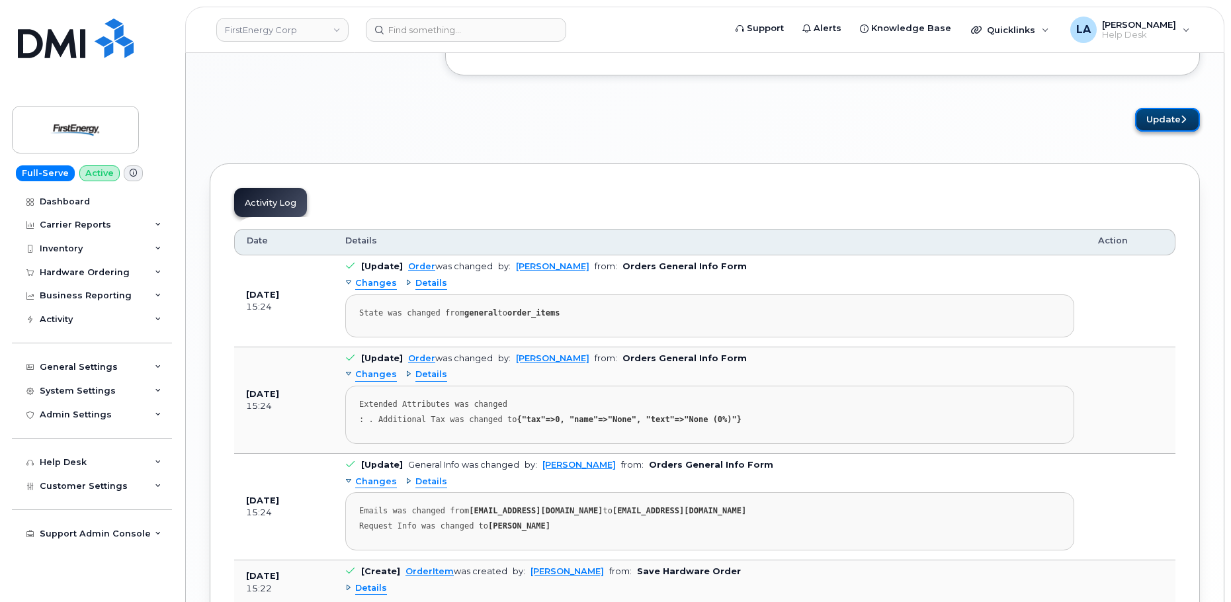
click at [1168, 124] on button "Update" at bounding box center [1167, 120] width 65 height 24
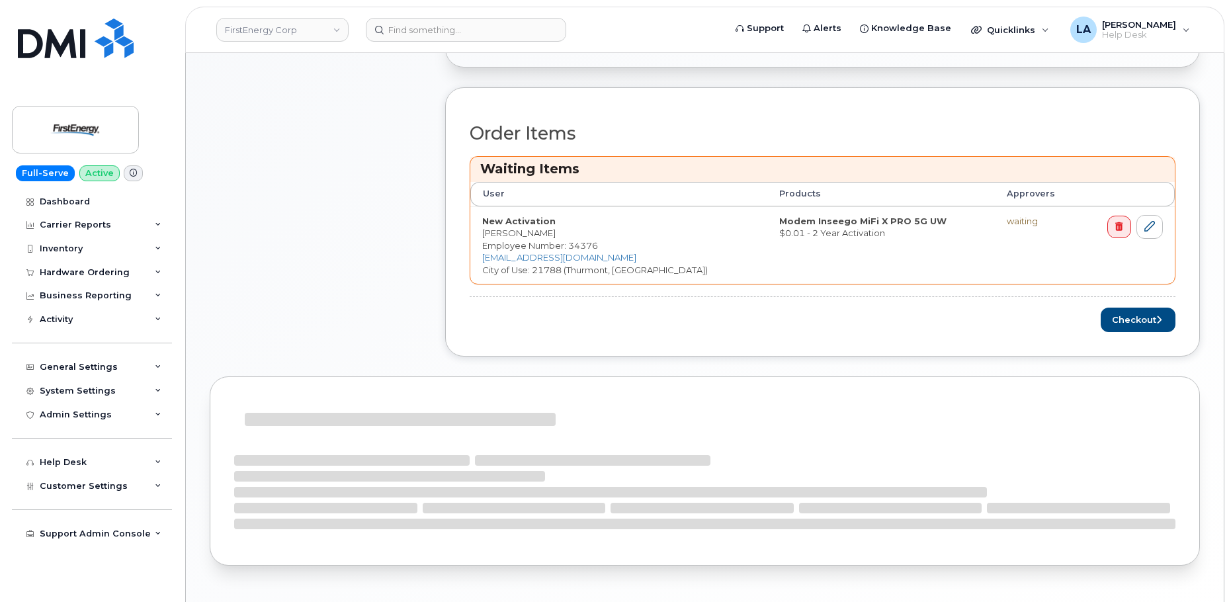
scroll to position [521, 0]
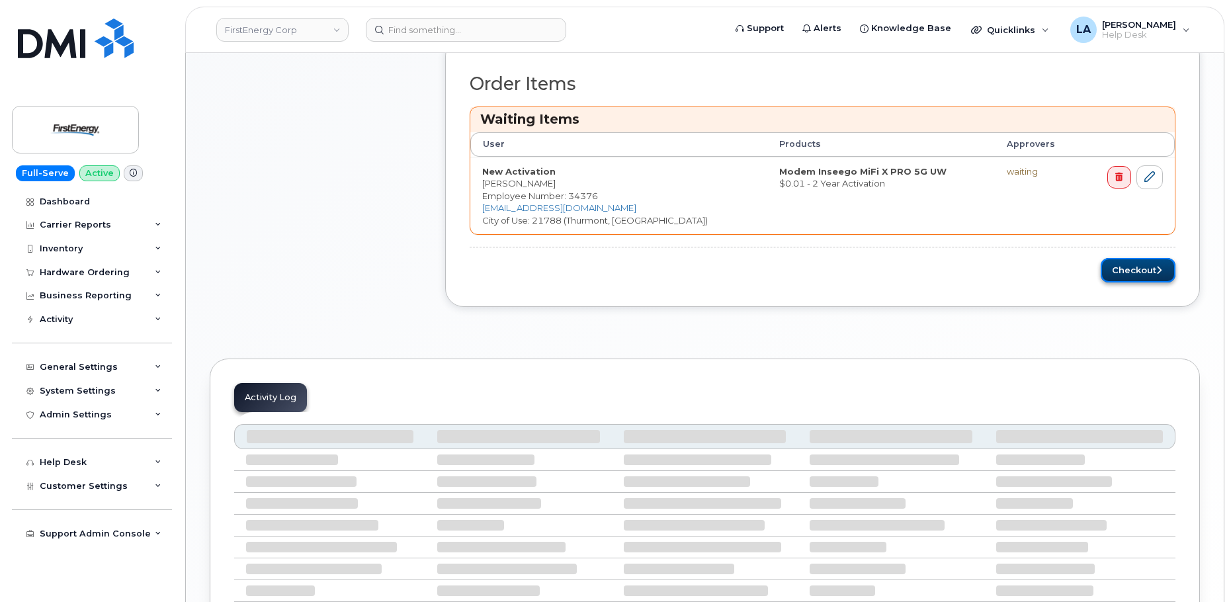
click at [1126, 264] on button "Checkout" at bounding box center [1138, 270] width 75 height 24
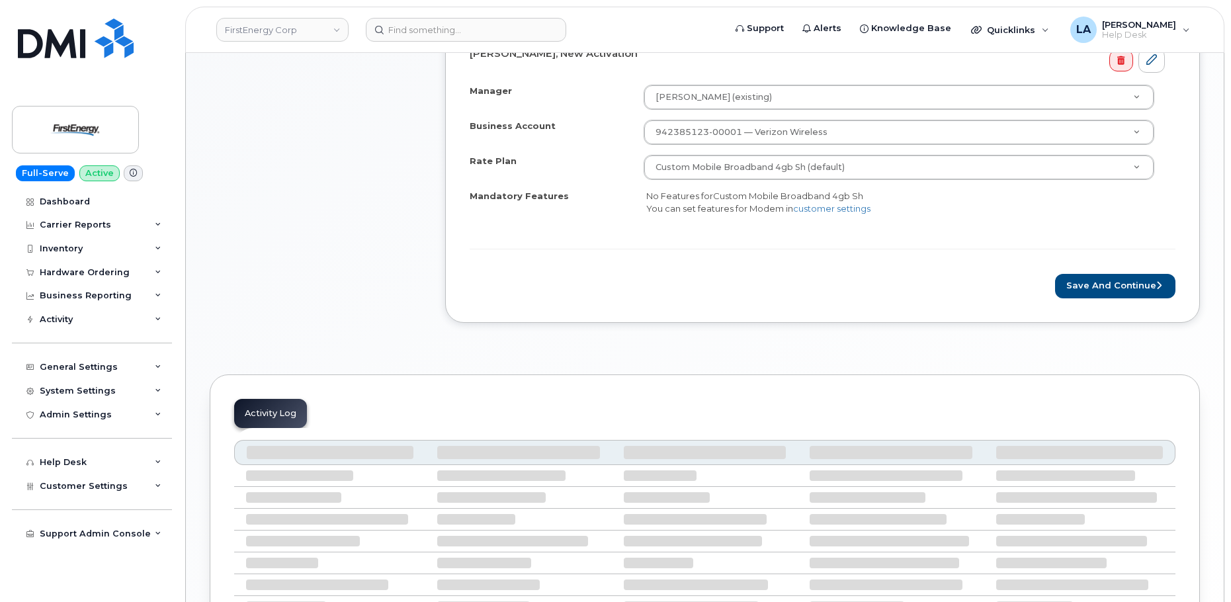
scroll to position [526, 0]
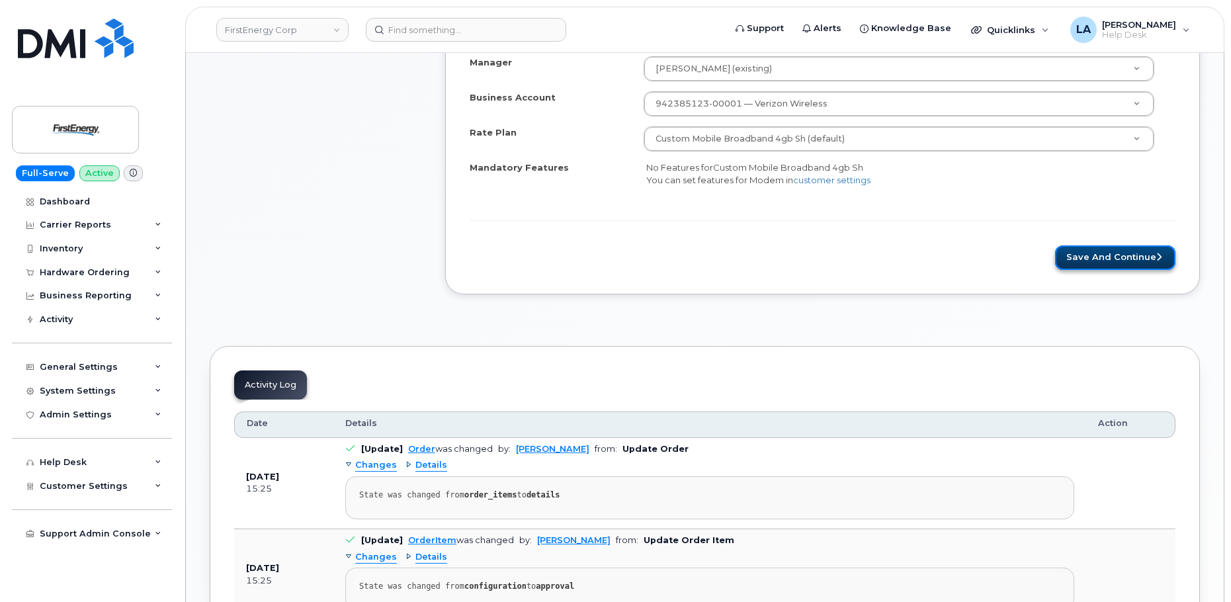
click at [1124, 266] on button "Save and Continue" at bounding box center [1115, 257] width 120 height 24
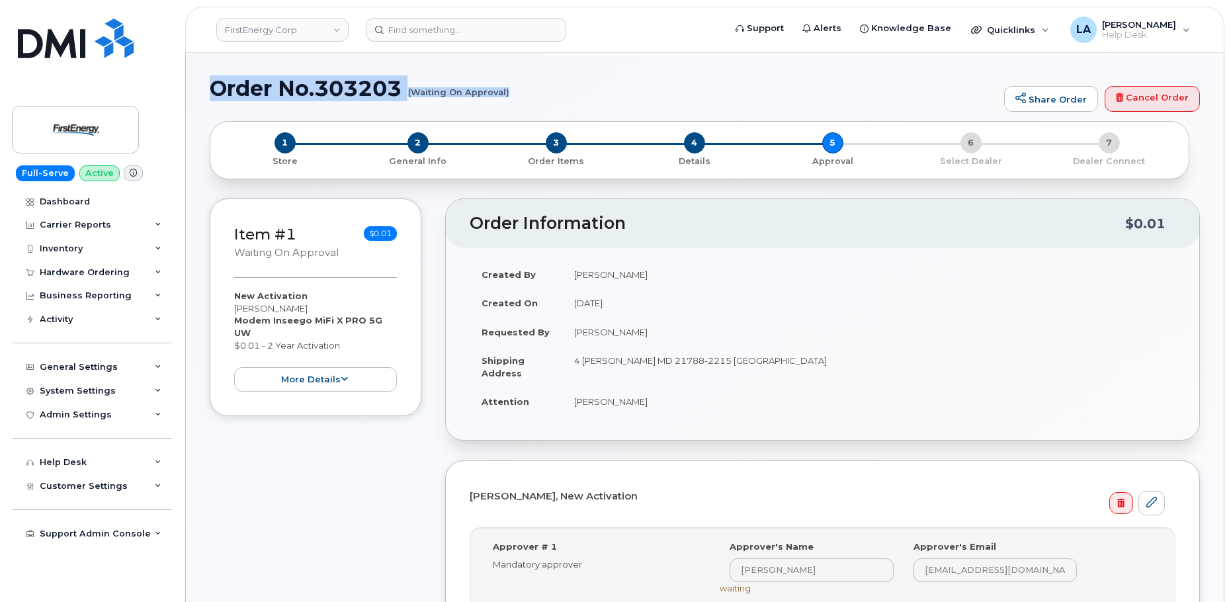
drag, startPoint x: 213, startPoint y: 85, endPoint x: 532, endPoint y: 104, distance: 320.0
click at [532, 104] on div "Order No.303203 (Waiting On Approval) Share Order Cancel Order" at bounding box center [705, 99] width 990 height 44
